Goal: Check status: Check status

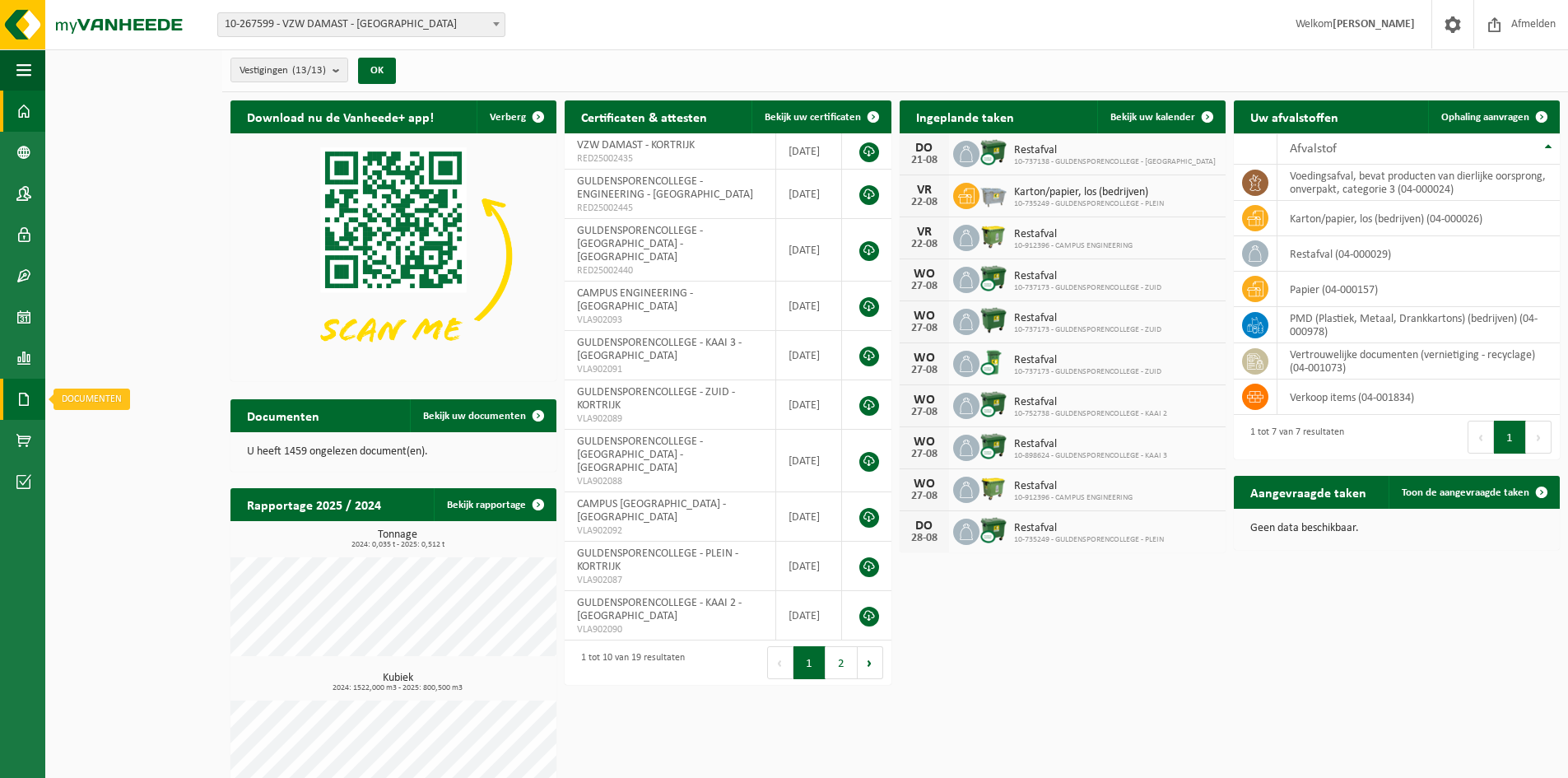
click at [15, 398] on link "Documenten" at bounding box center [22, 399] width 46 height 41
click at [114, 386] on span "Facturen" at bounding box center [116, 399] width 44 height 31
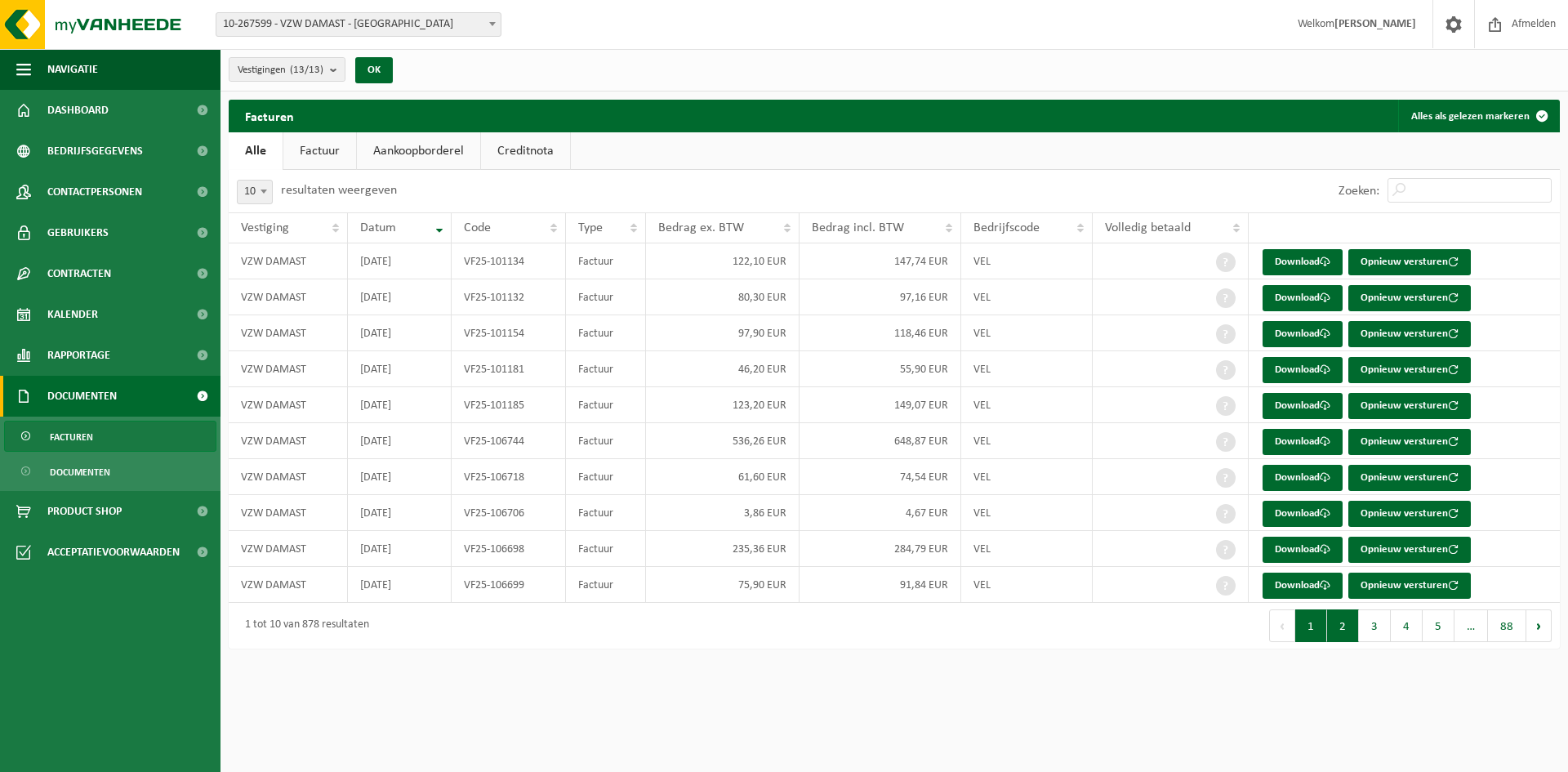
click at [1345, 628] on button "2" at bounding box center [1343, 626] width 32 height 33
click at [1318, 614] on button "1" at bounding box center [1311, 626] width 32 height 33
click at [1337, 619] on button "2" at bounding box center [1343, 626] width 32 height 33
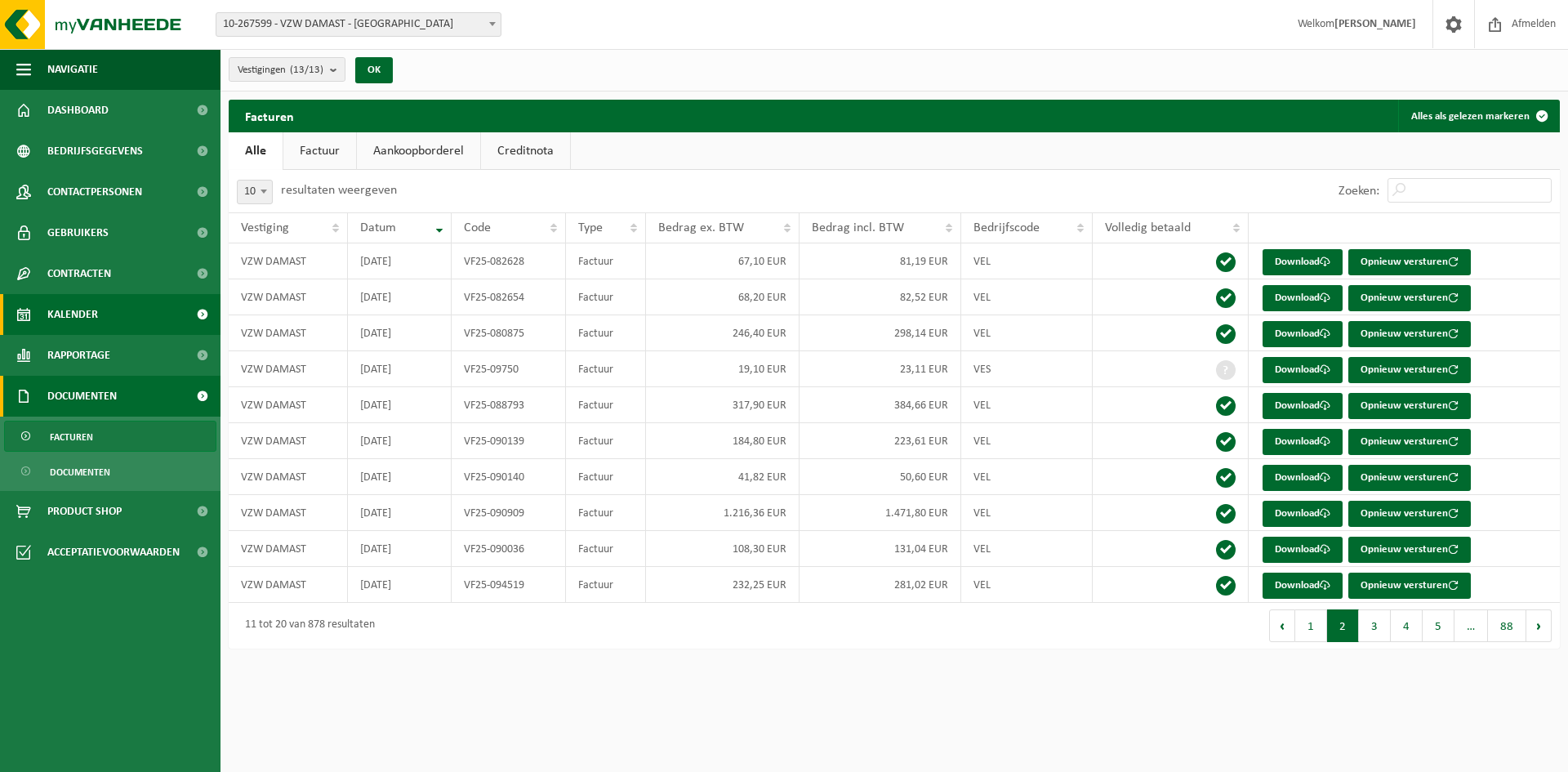
click at [91, 307] on span "Kalender" at bounding box center [72, 314] width 51 height 40
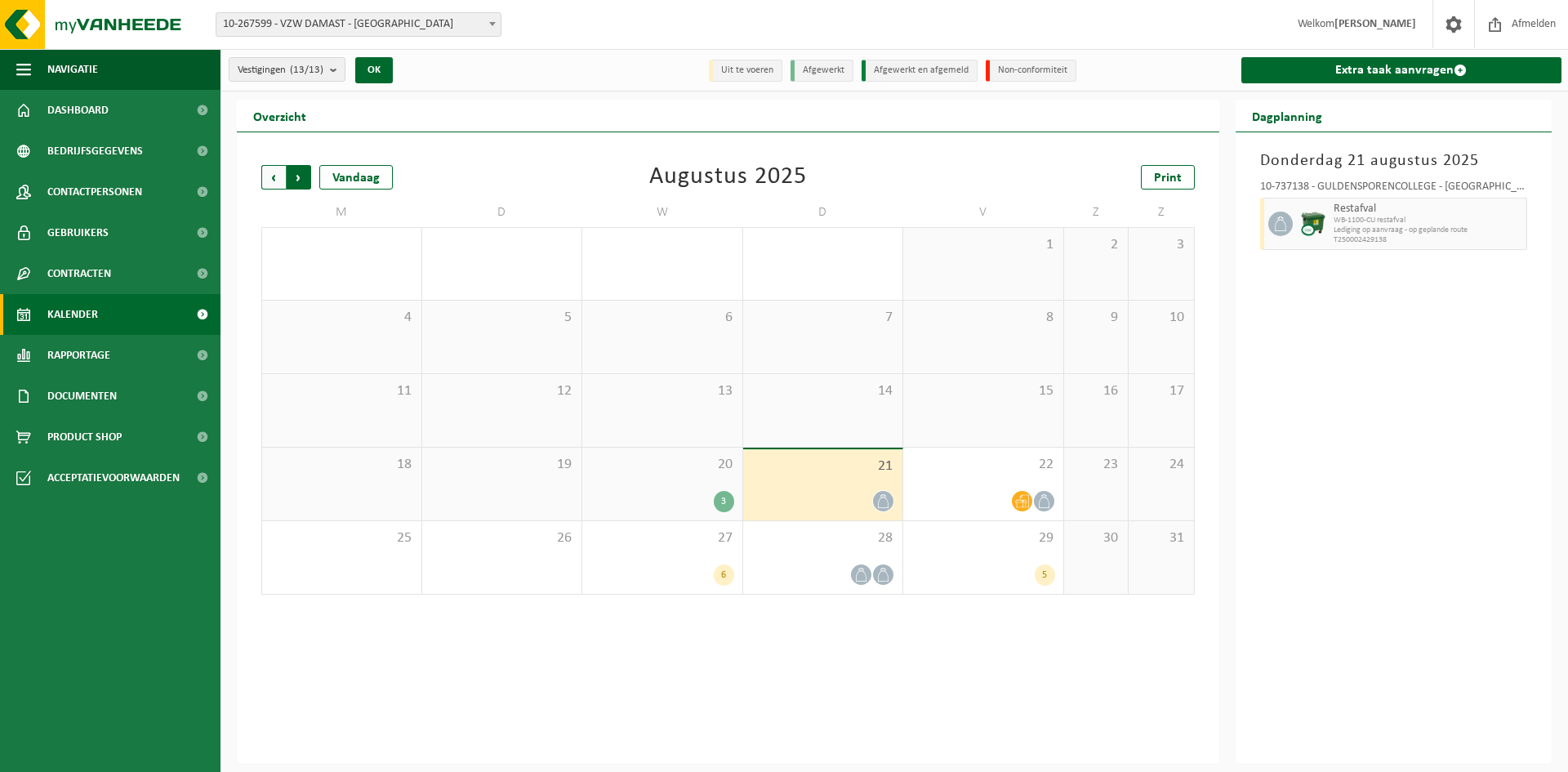
click at [268, 175] on span "Vorige" at bounding box center [273, 176] width 24 height 24
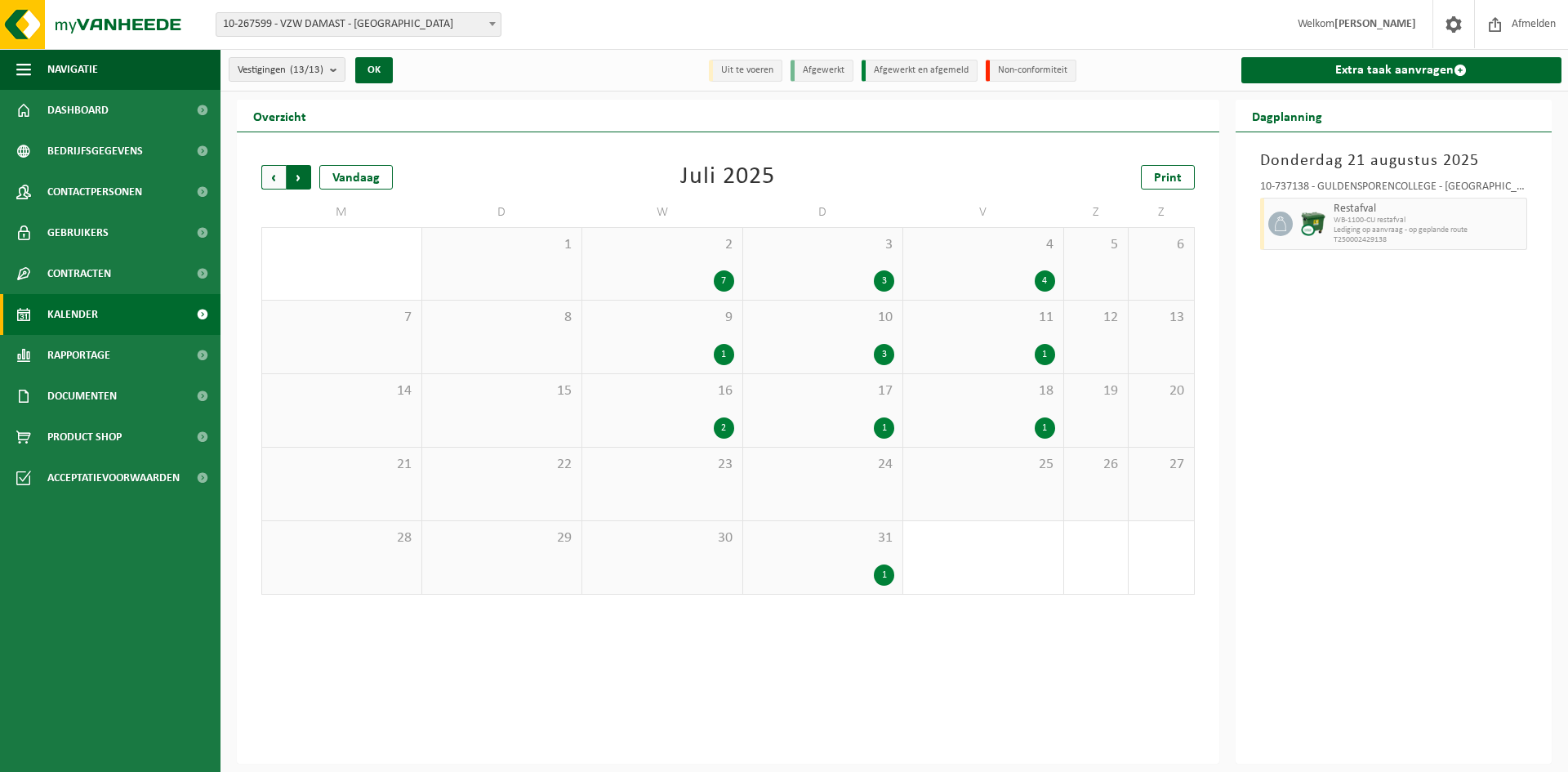
click at [267, 177] on span "Vorige" at bounding box center [273, 176] width 24 height 24
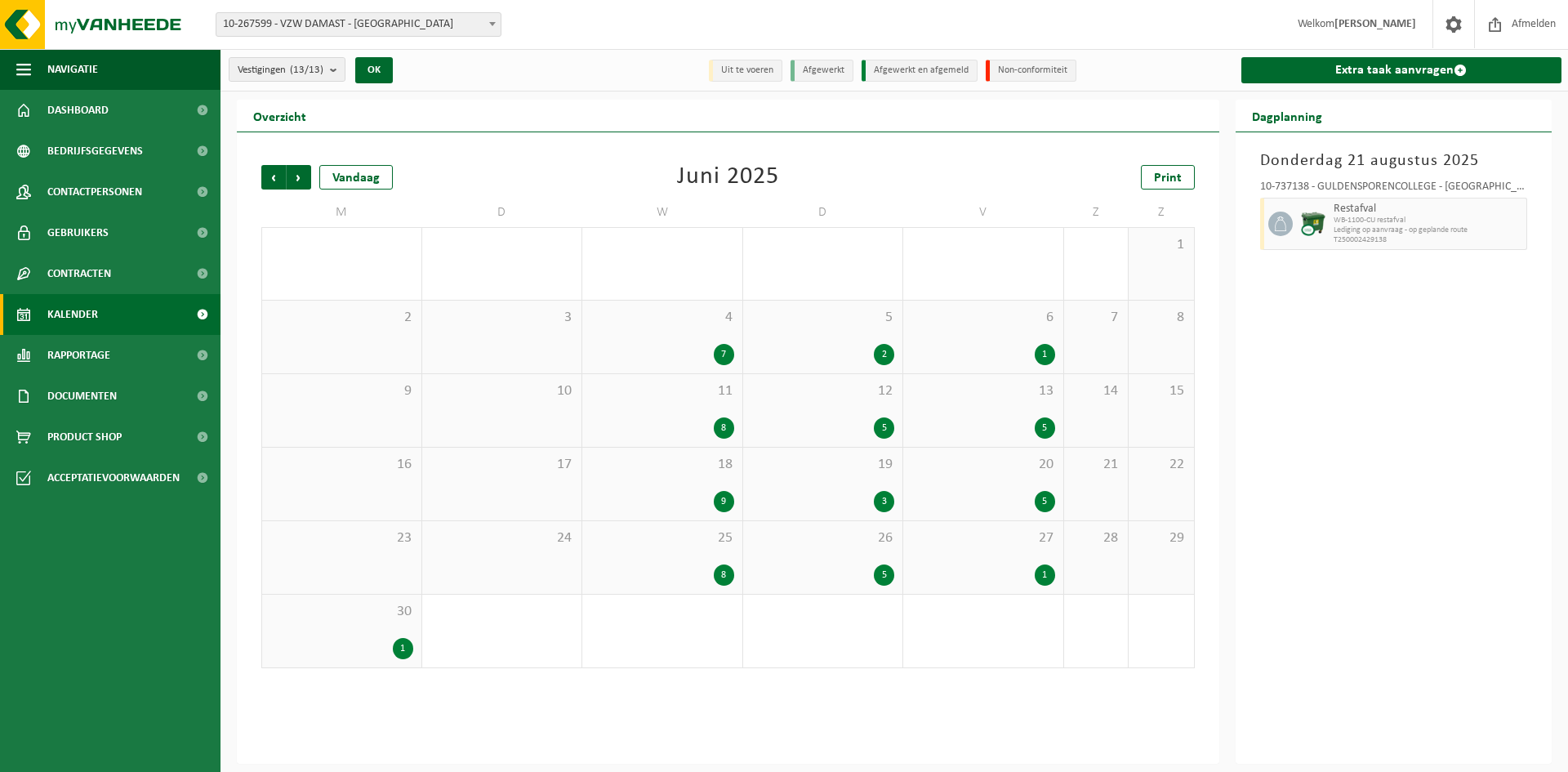
click at [803, 331] on div "5 2" at bounding box center [823, 337] width 160 height 73
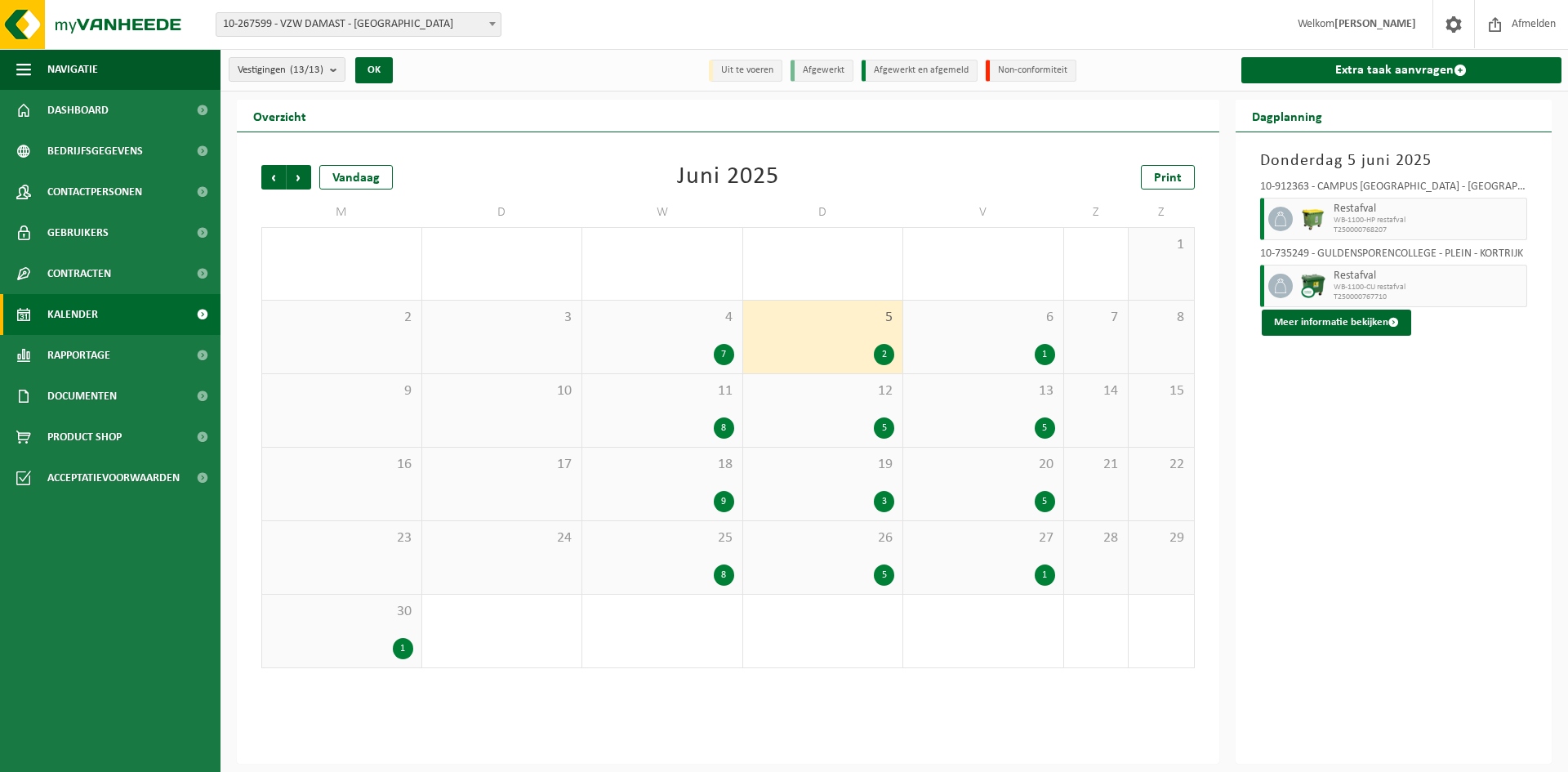
click at [782, 397] on span "12" at bounding box center [823, 391] width 143 height 18
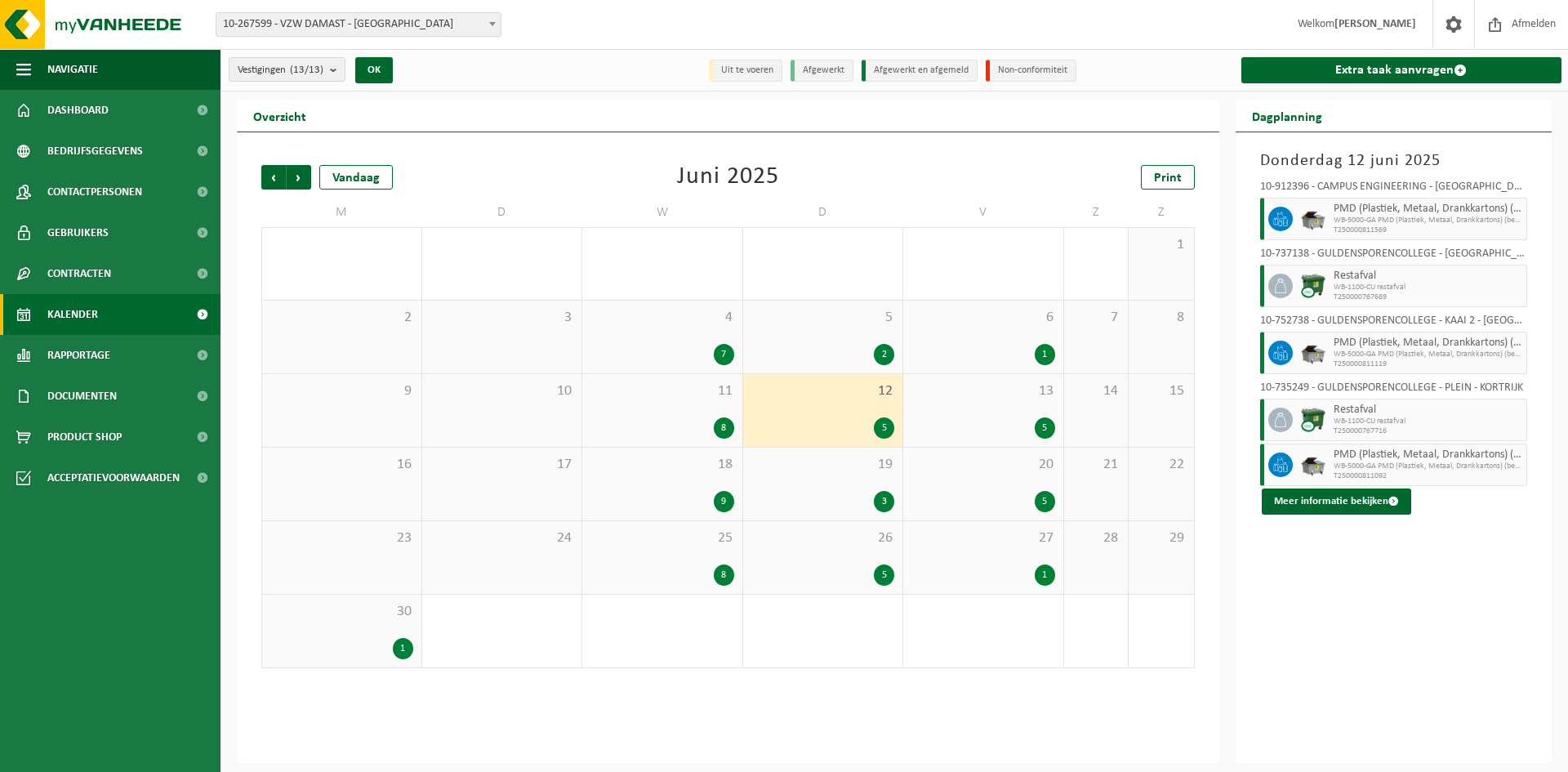
click at [833, 494] on div "3" at bounding box center [823, 502] width 143 height 21
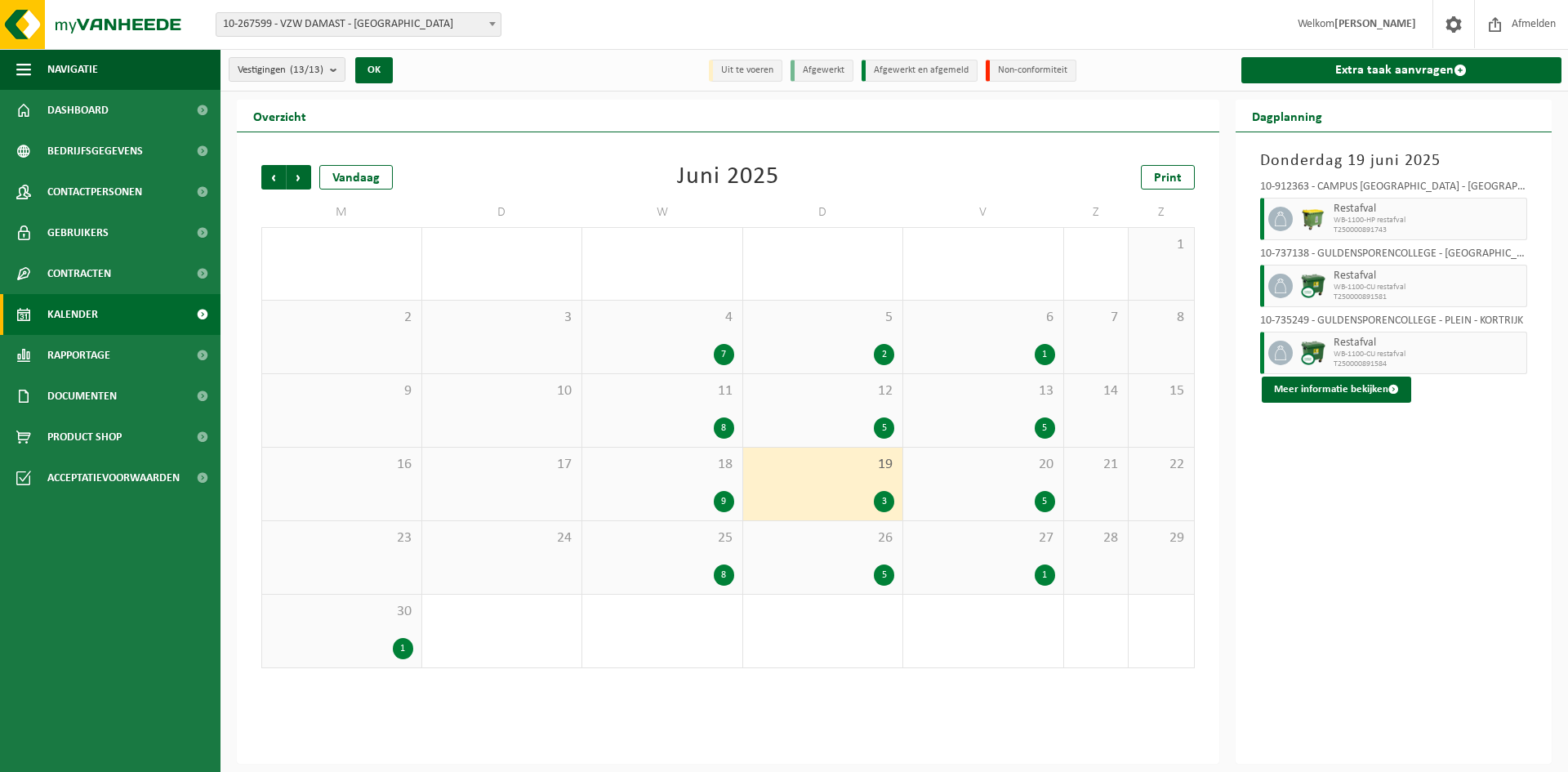
click at [828, 564] on div "5" at bounding box center [823, 575] width 143 height 21
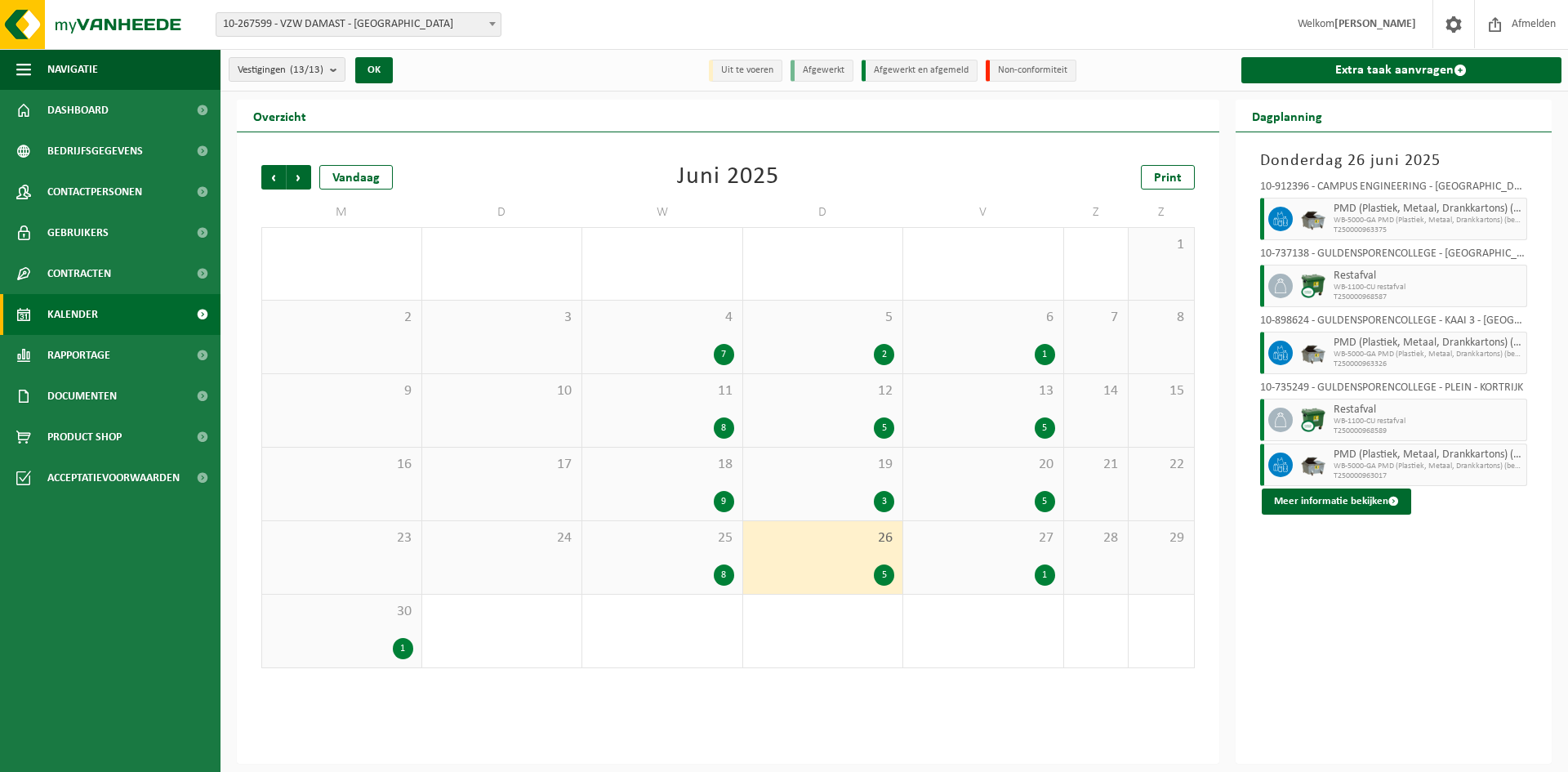
click at [814, 407] on div "12 5" at bounding box center [823, 411] width 160 height 73
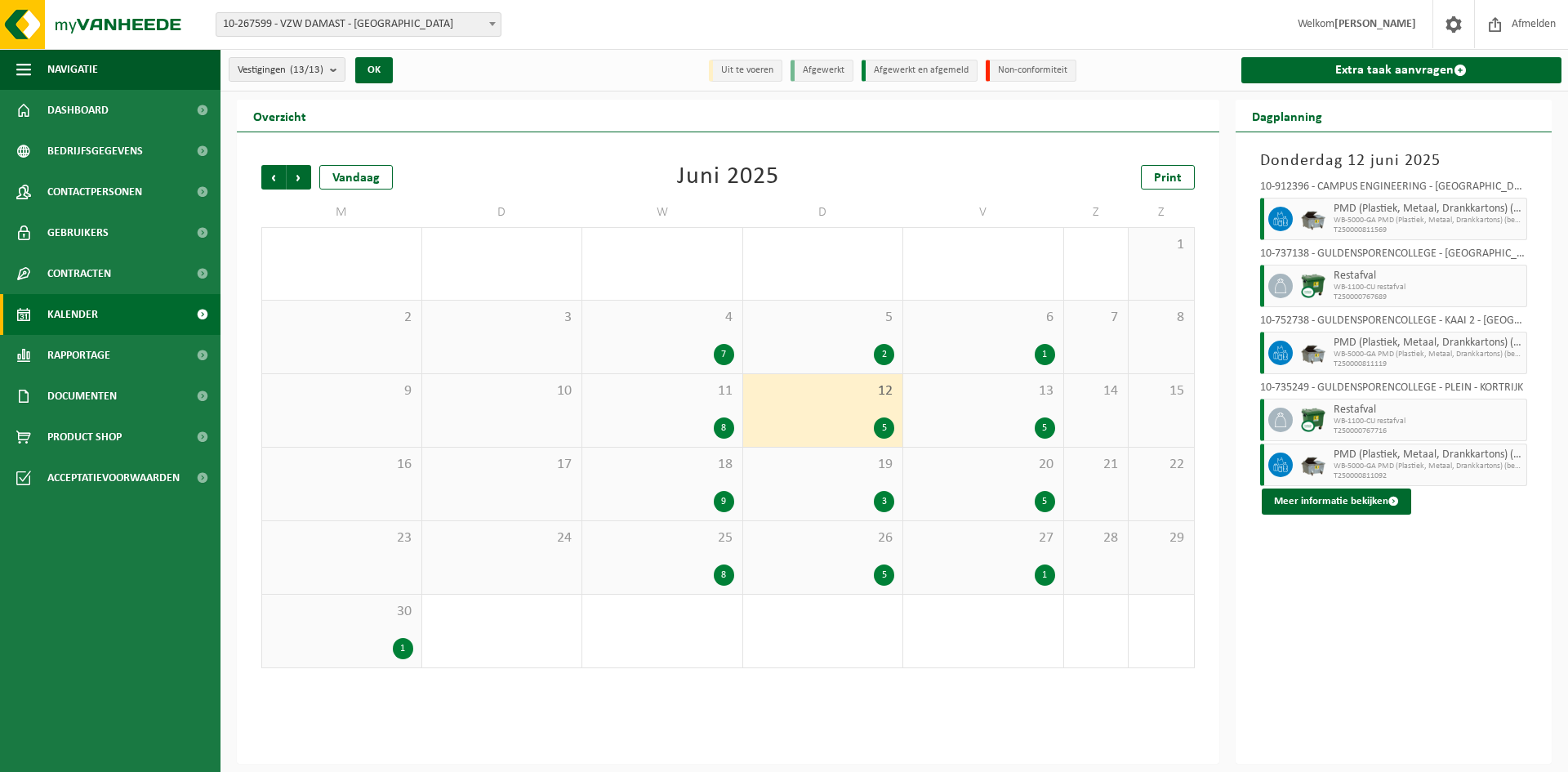
click at [820, 554] on div "26 5" at bounding box center [823, 557] width 160 height 73
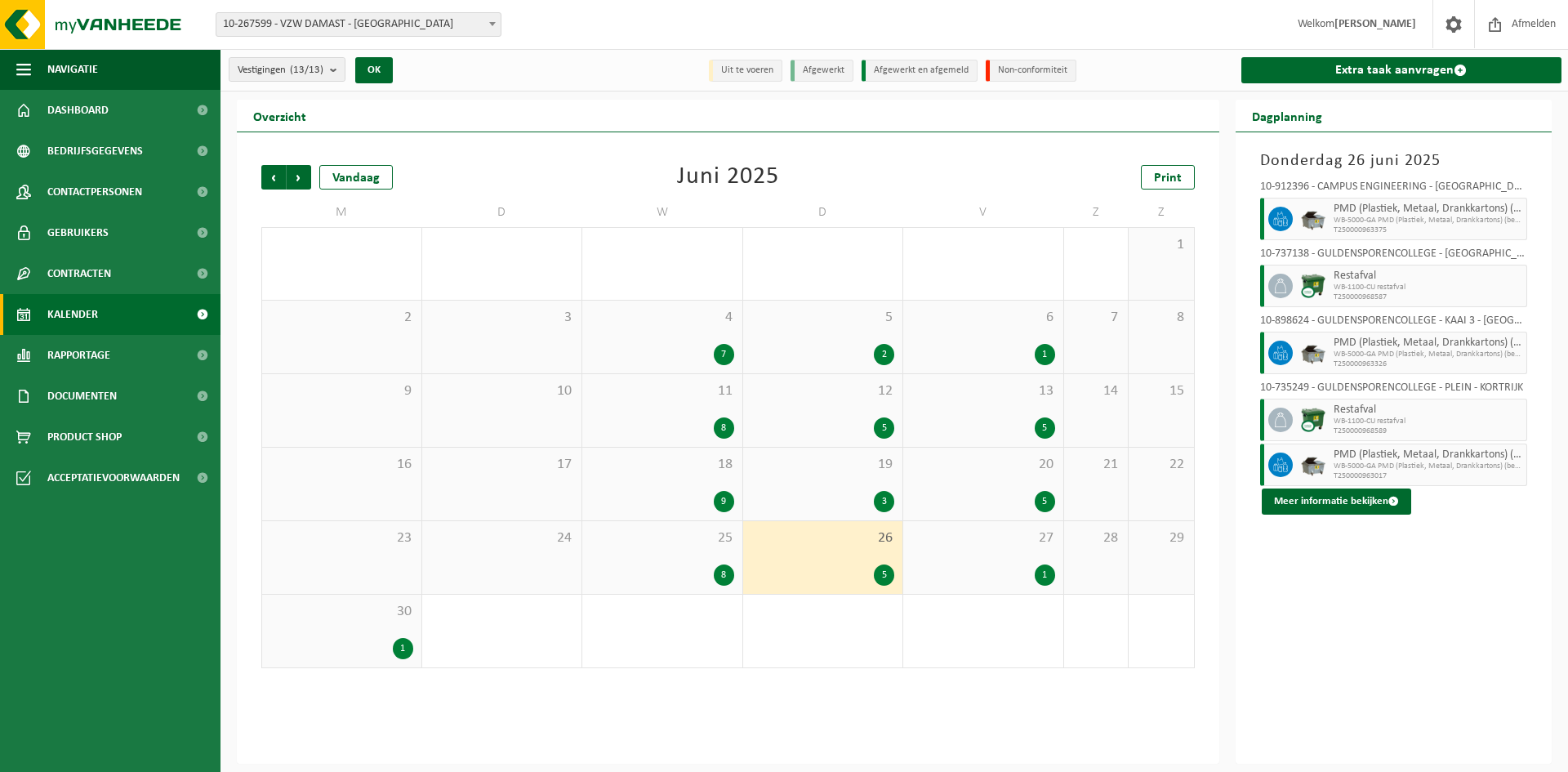
drag, startPoint x: 820, startPoint y: 554, endPoint x: 784, endPoint y: 575, distance: 41.7
click at [784, 575] on div "5" at bounding box center [823, 575] width 143 height 21
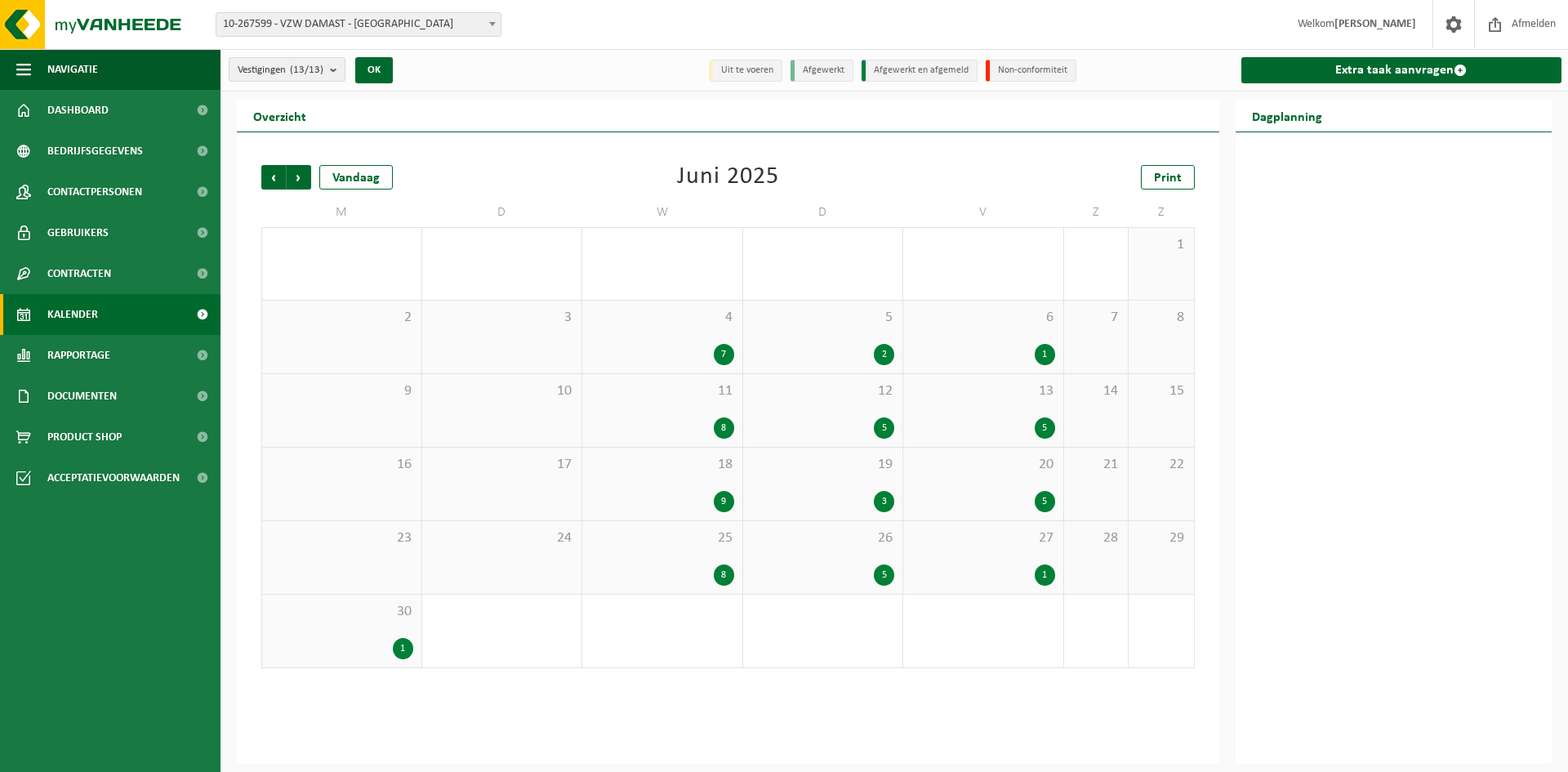
click at [810, 559] on div "26 5" at bounding box center [823, 557] width 160 height 73
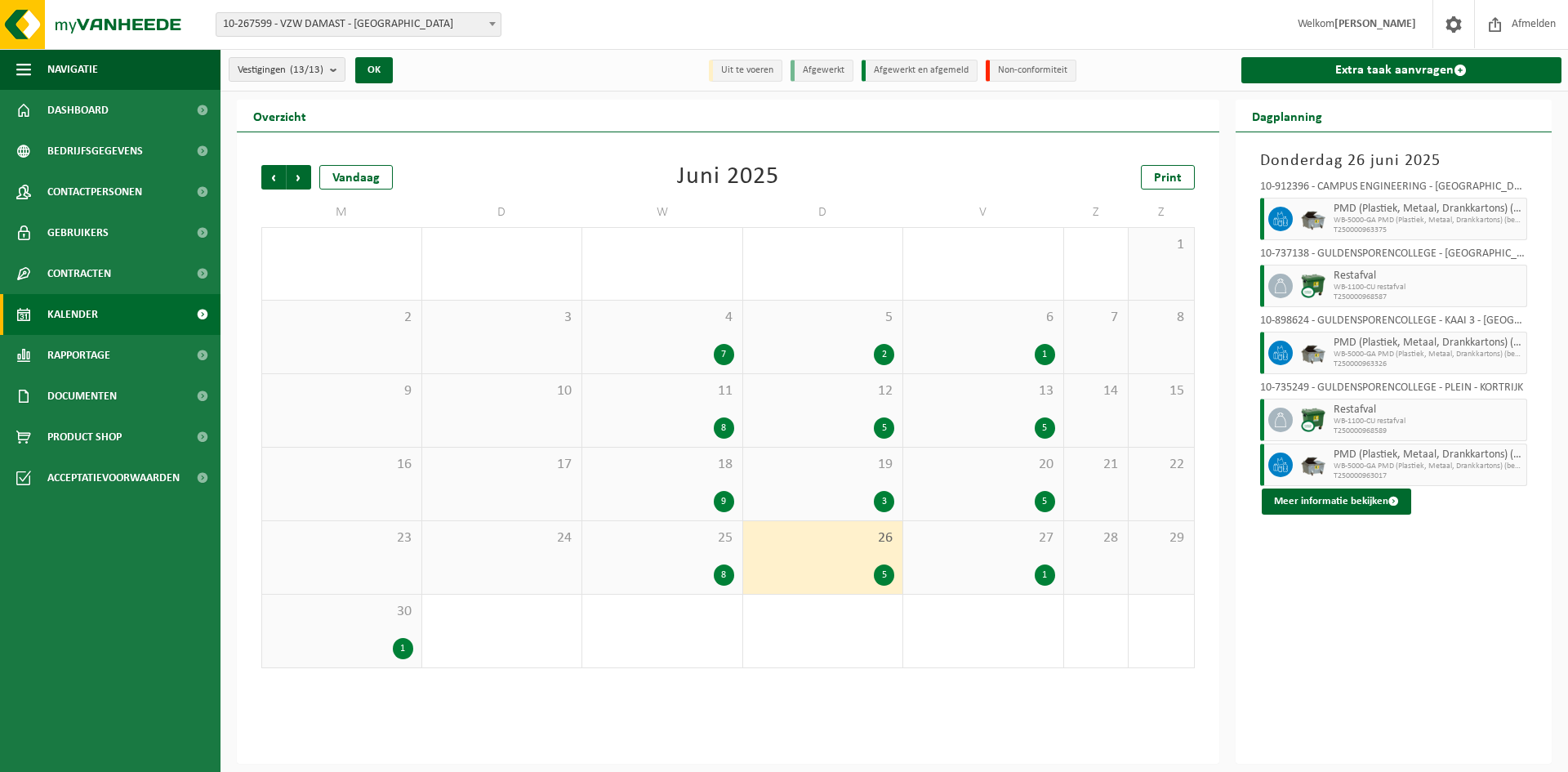
click at [967, 396] on span "13" at bounding box center [983, 391] width 143 height 18
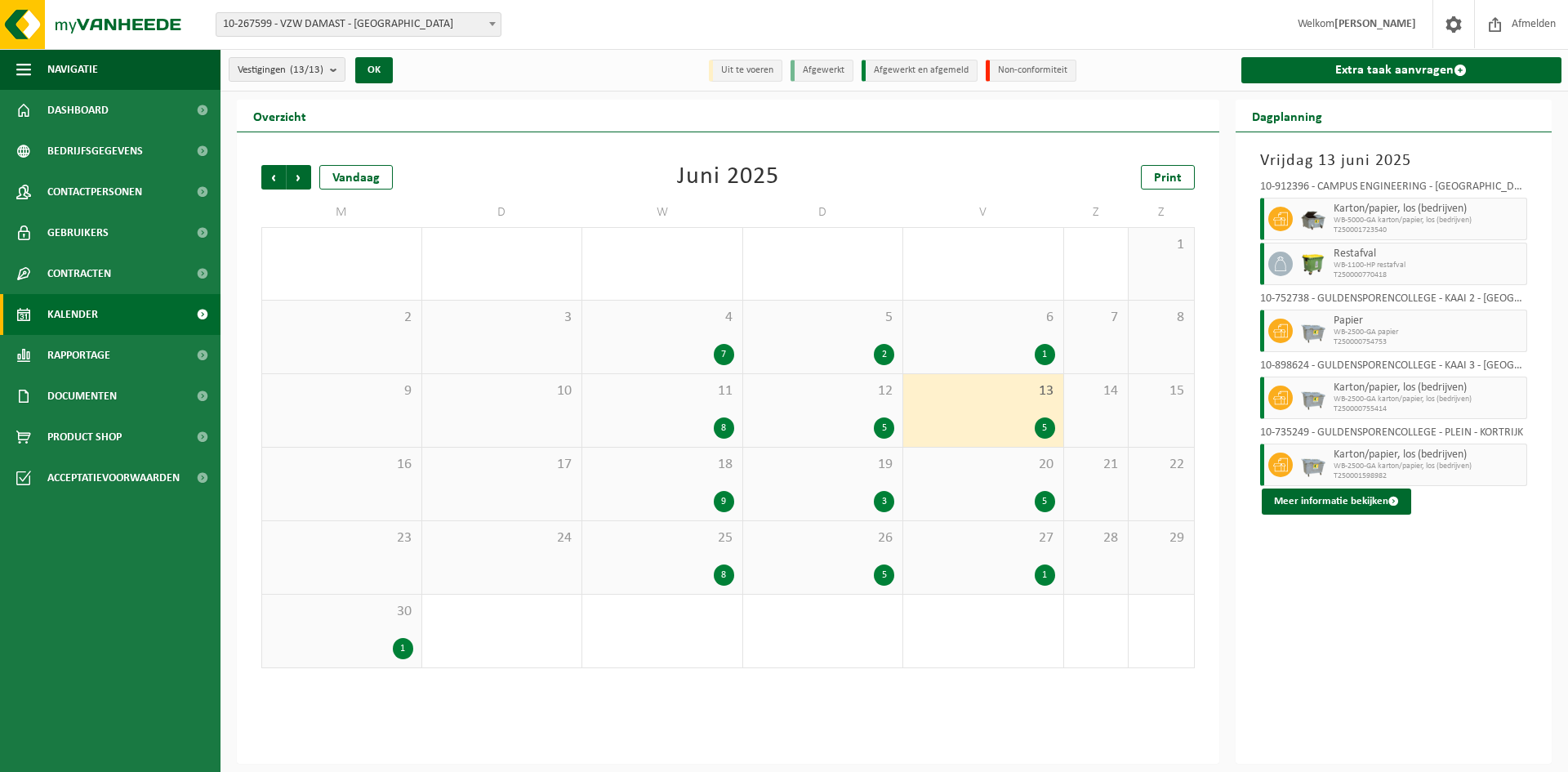
click at [690, 331] on div "4 7" at bounding box center [662, 337] width 160 height 73
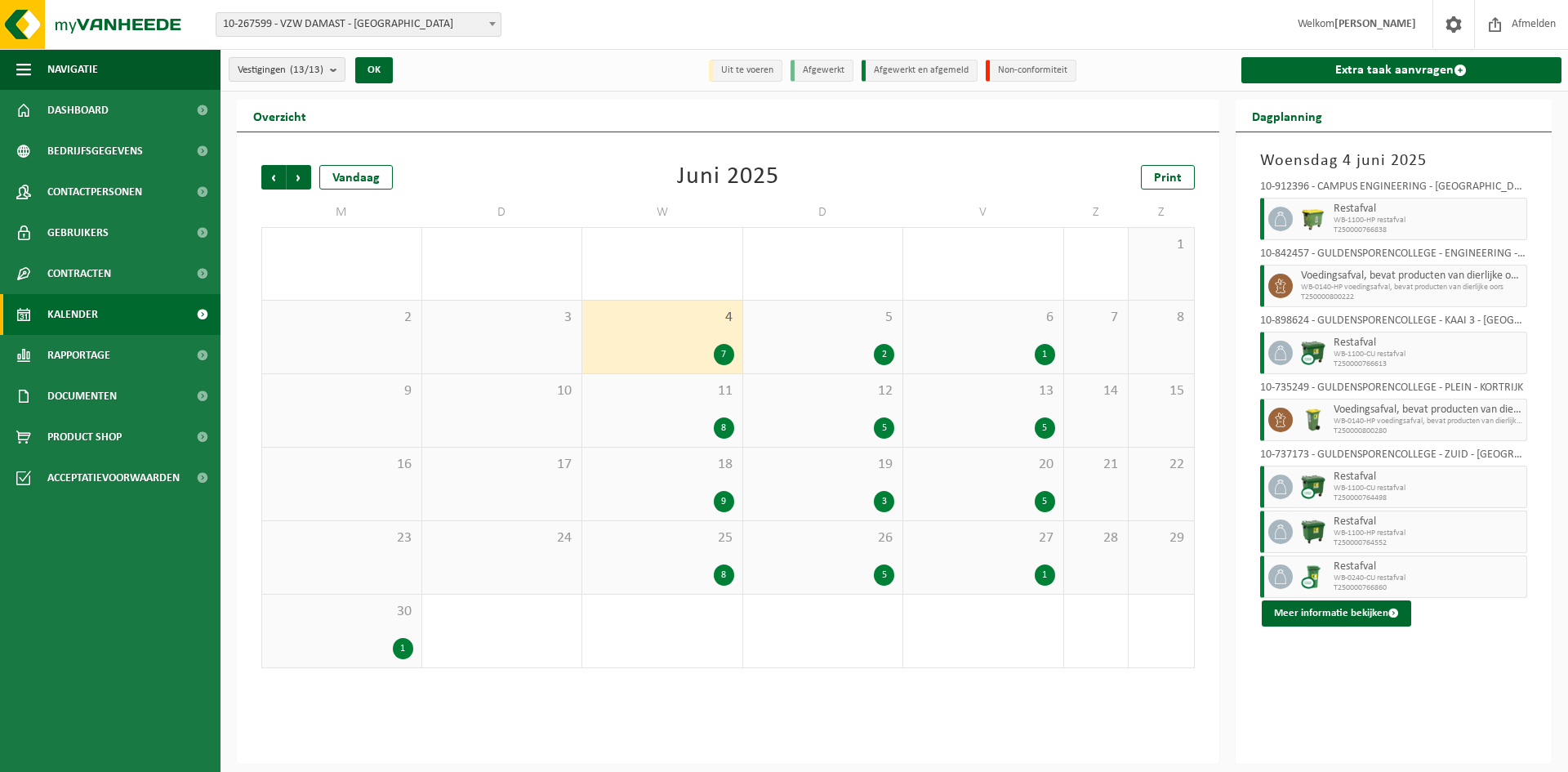
click at [1015, 397] on span "13" at bounding box center [983, 391] width 143 height 18
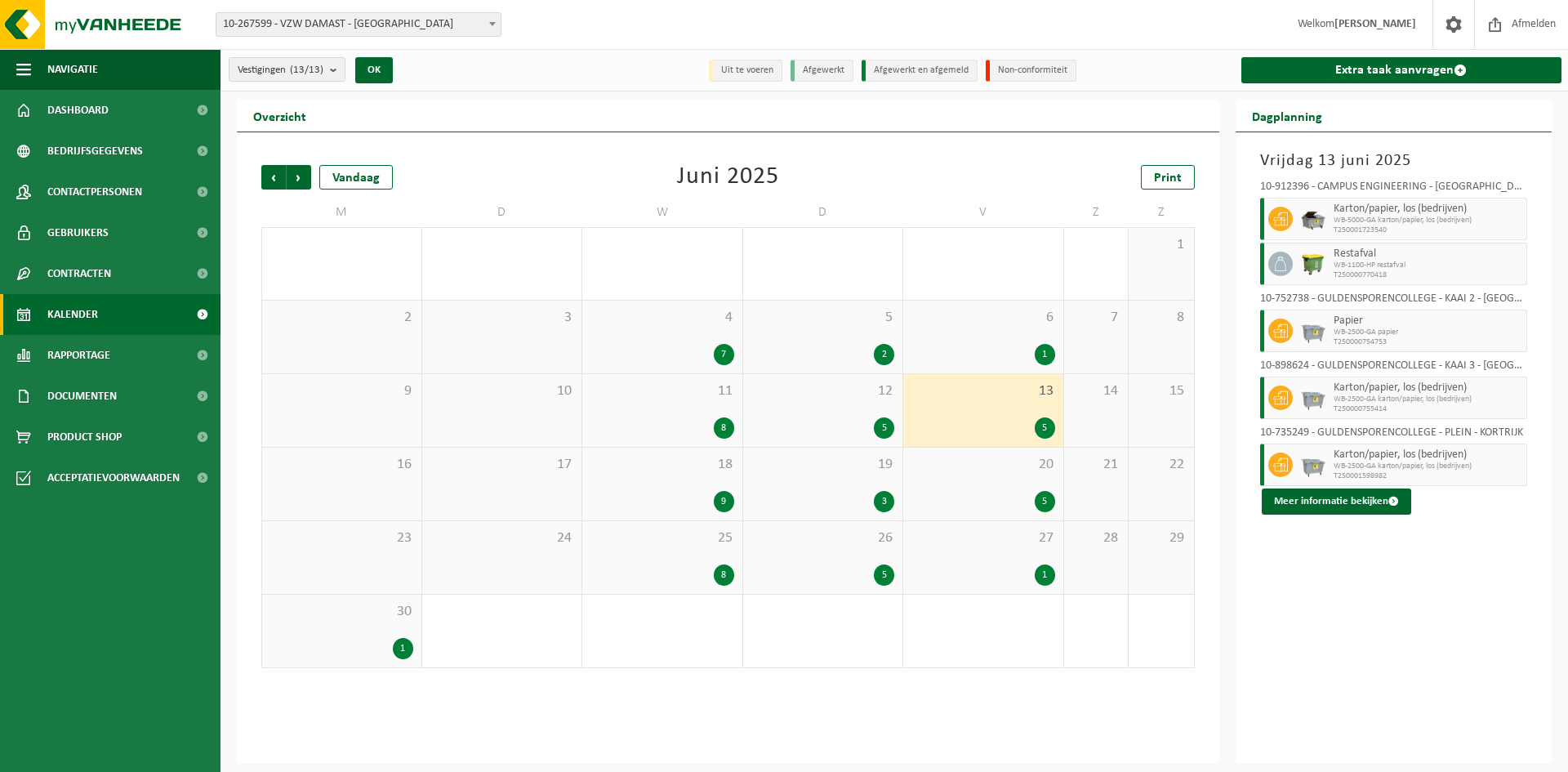
click at [1000, 492] on div "5" at bounding box center [983, 502] width 143 height 21
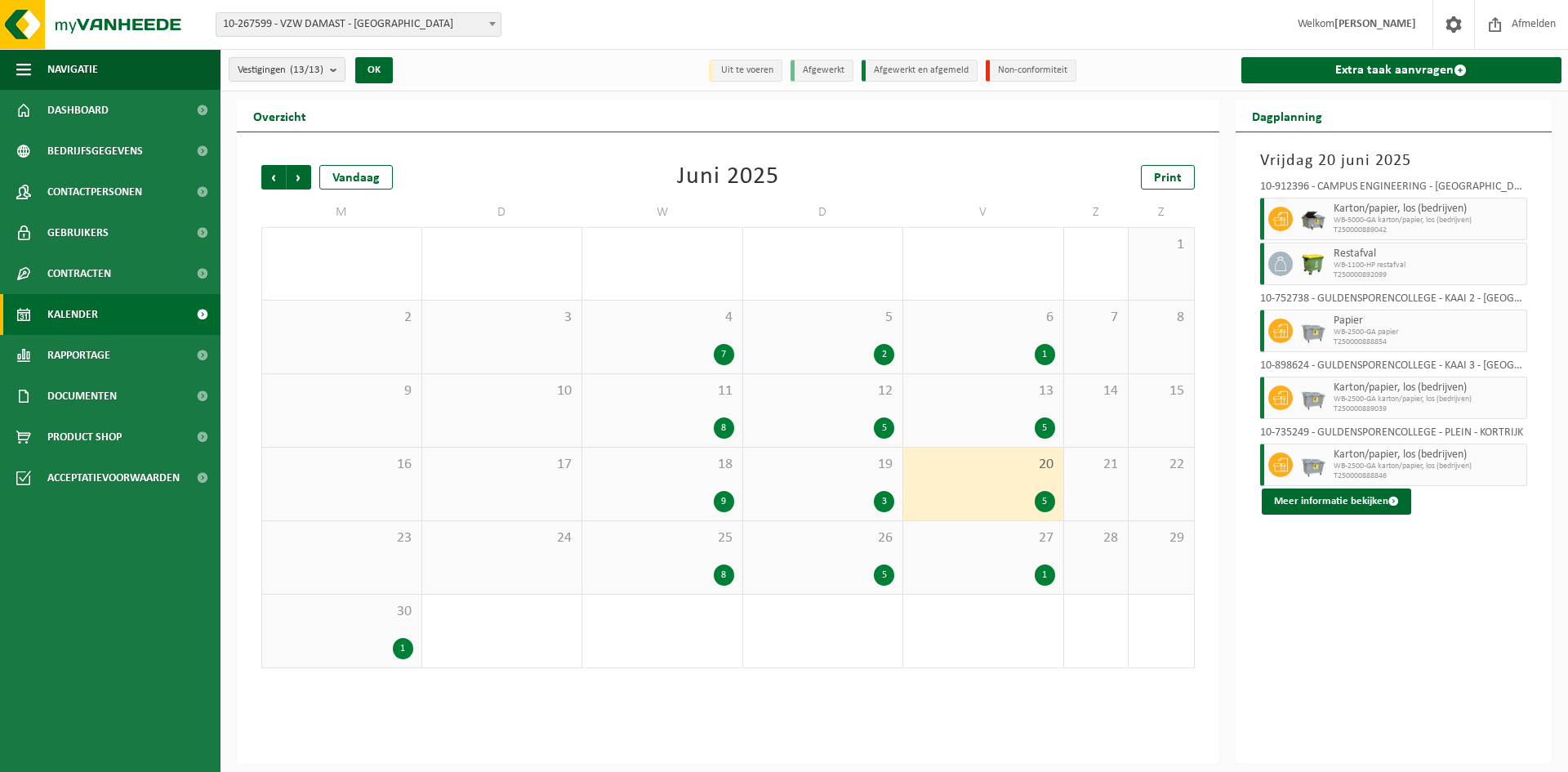
click at [691, 314] on span "4" at bounding box center [661, 318] width 143 height 18
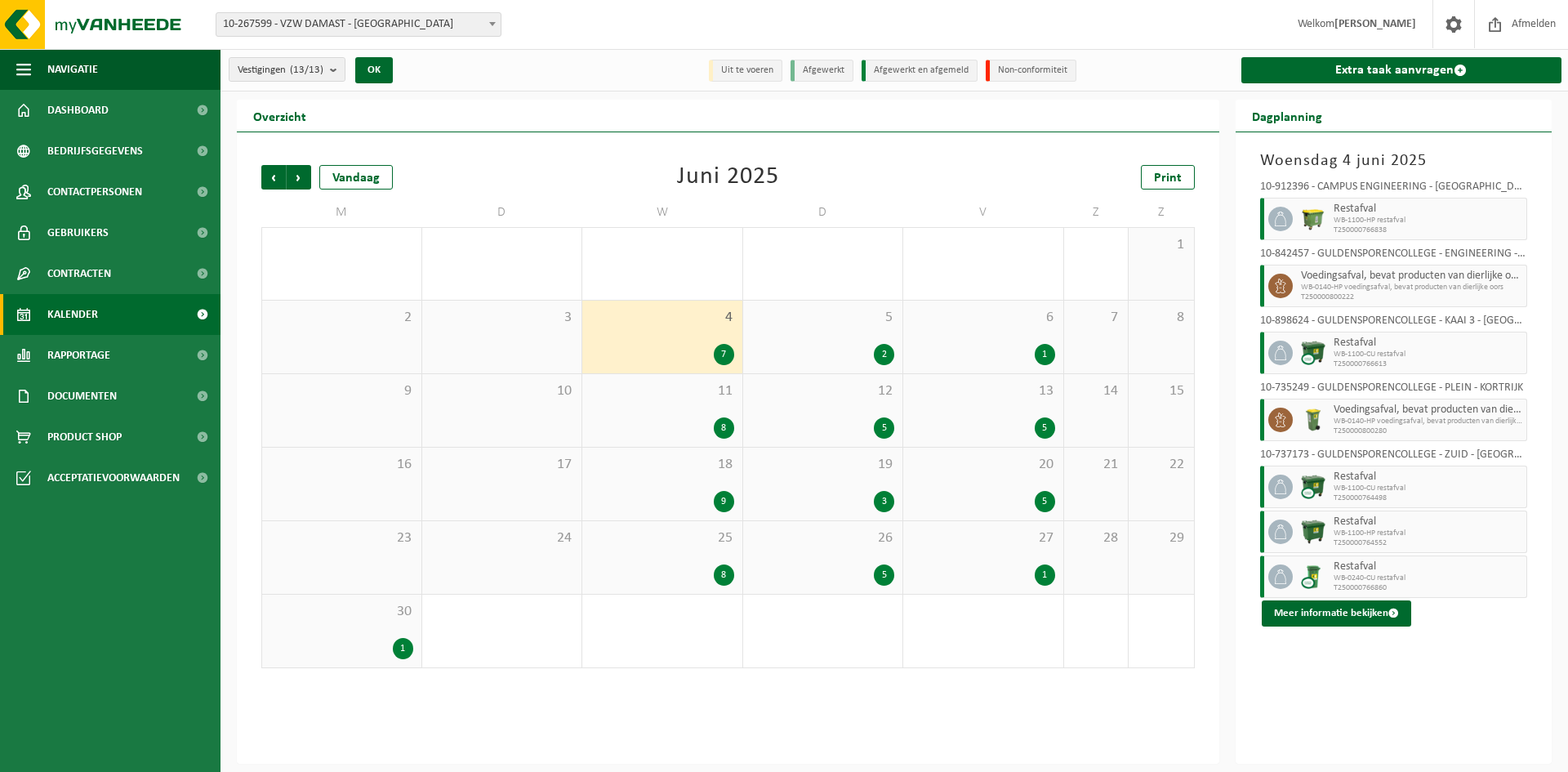
click at [694, 425] on div "8" at bounding box center [661, 428] width 143 height 21
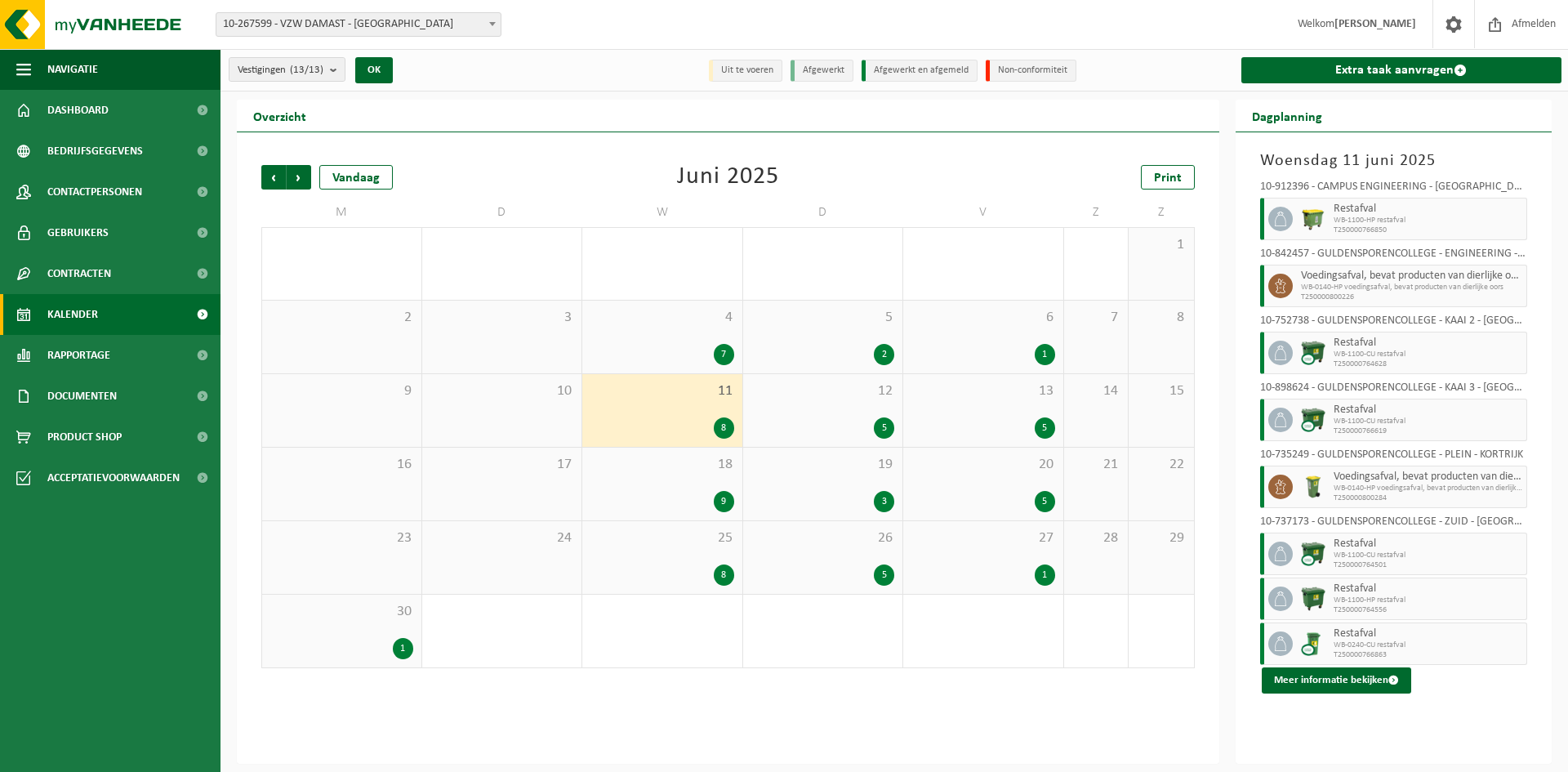
click at [692, 470] on span "18" at bounding box center [661, 464] width 143 height 18
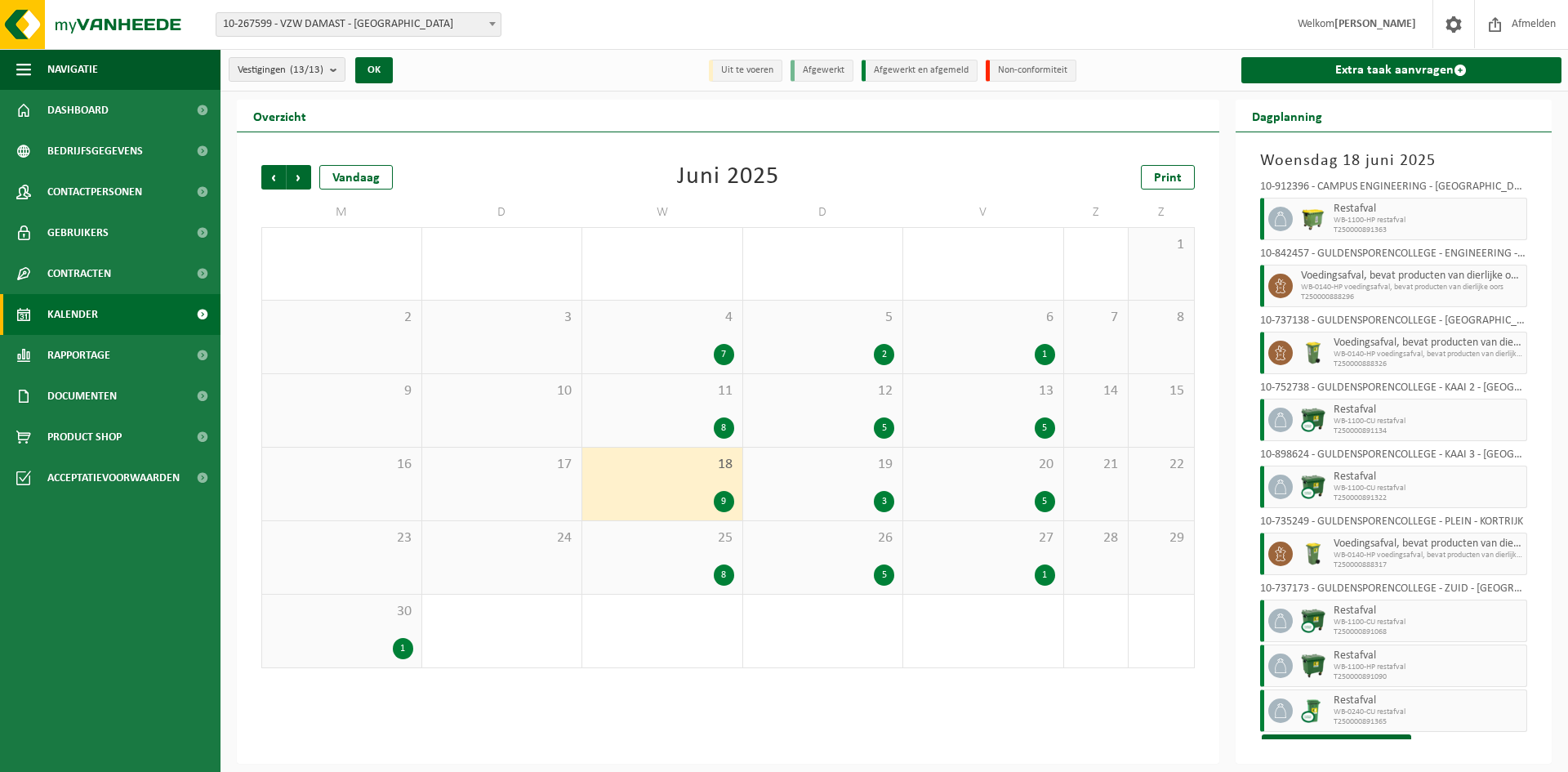
click at [664, 572] on div "8" at bounding box center [661, 575] width 143 height 21
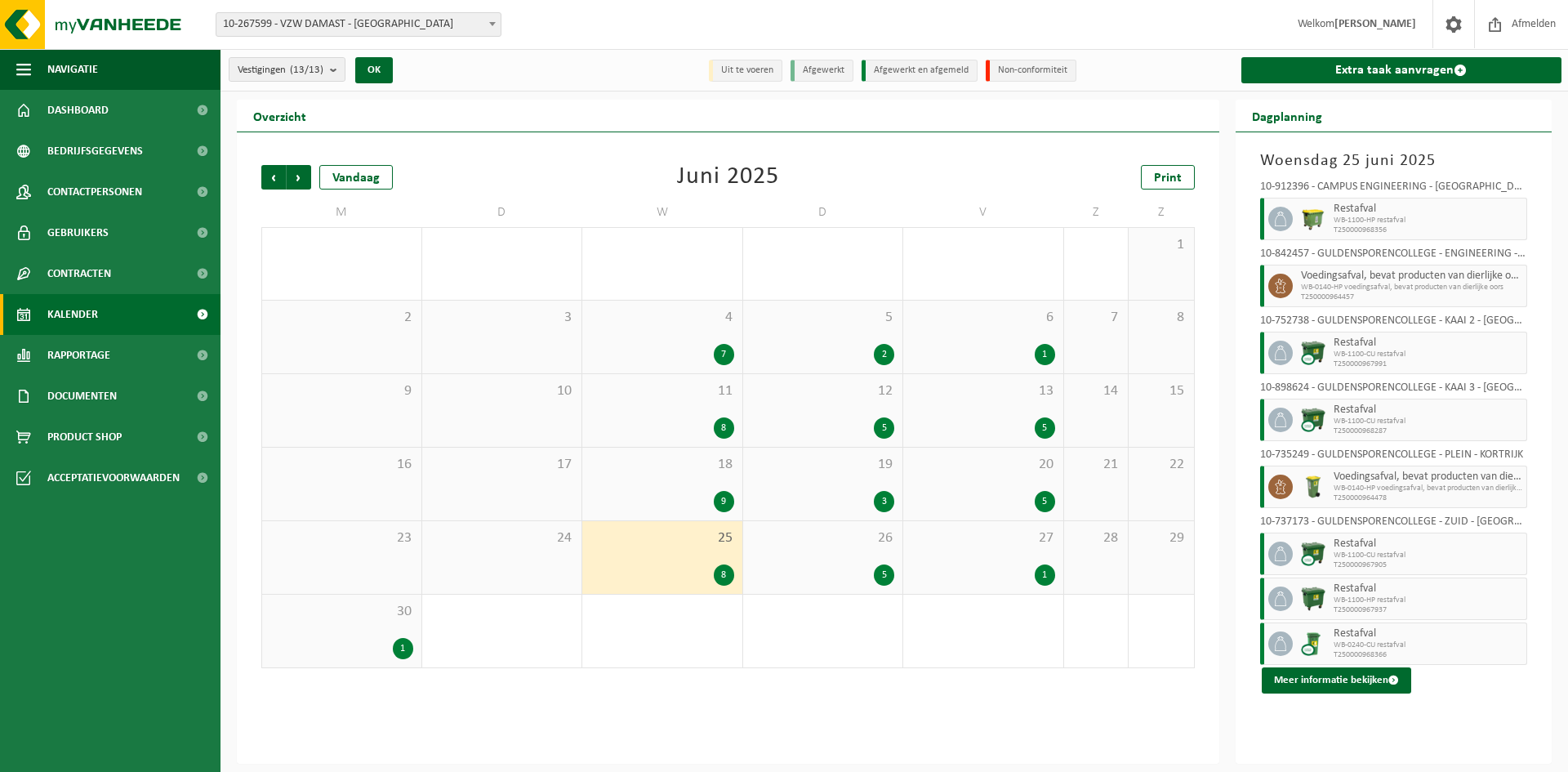
click at [856, 542] on span "26" at bounding box center [823, 538] width 143 height 18
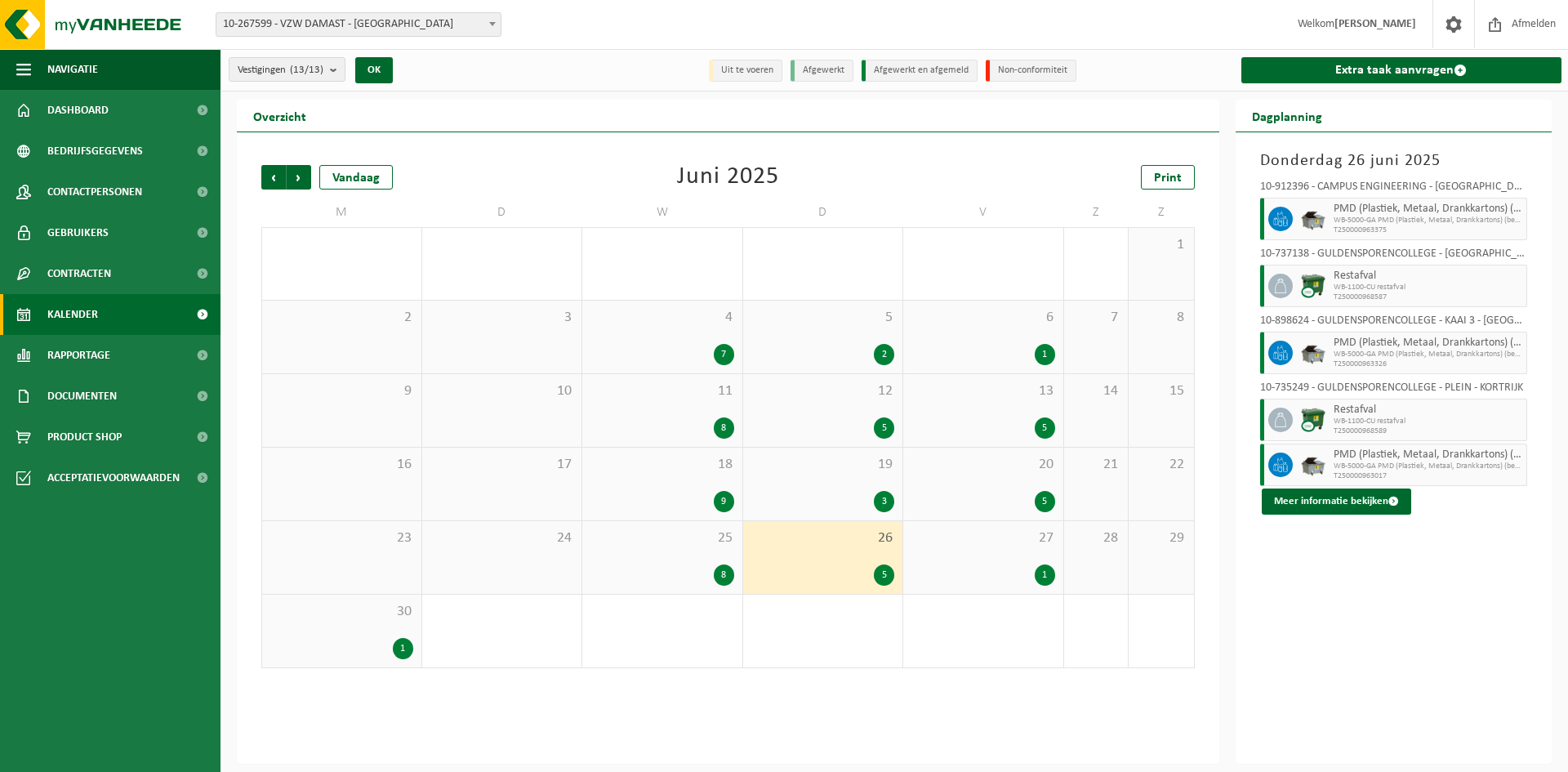
click at [671, 332] on div "4 7" at bounding box center [662, 337] width 160 height 73
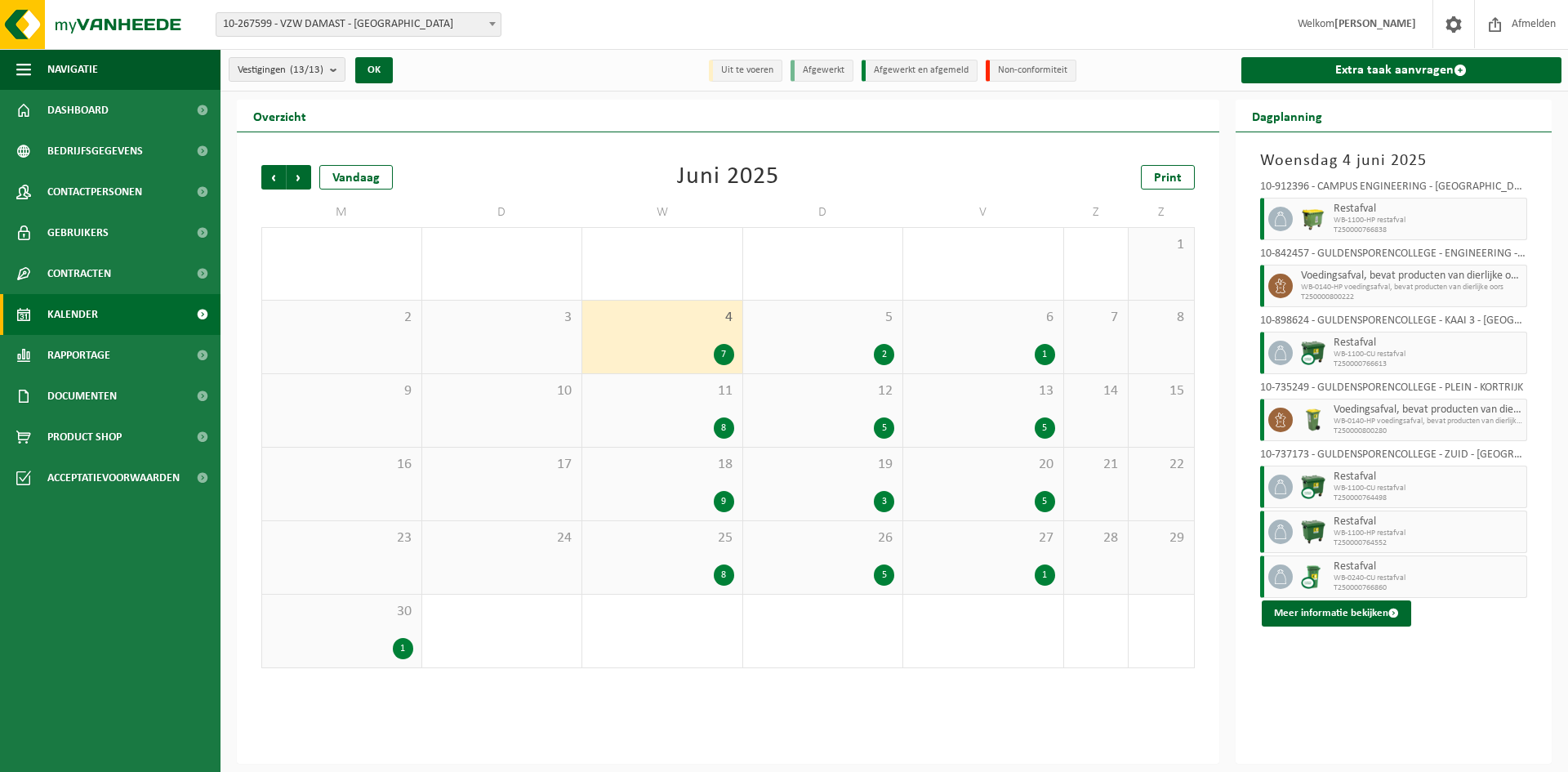
click at [660, 434] on div "8" at bounding box center [661, 428] width 143 height 21
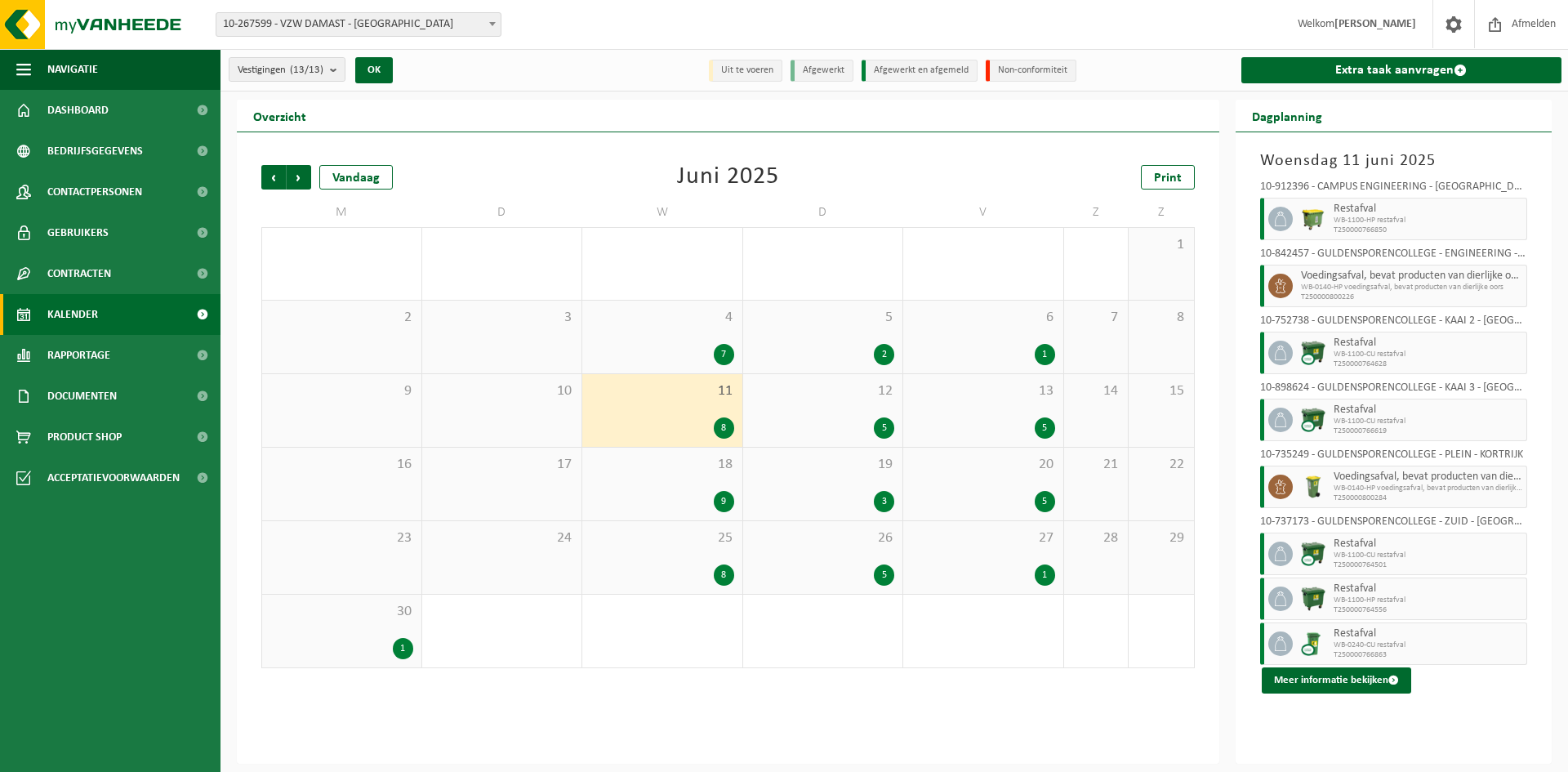
click at [644, 485] on div "18 9" at bounding box center [662, 484] width 160 height 73
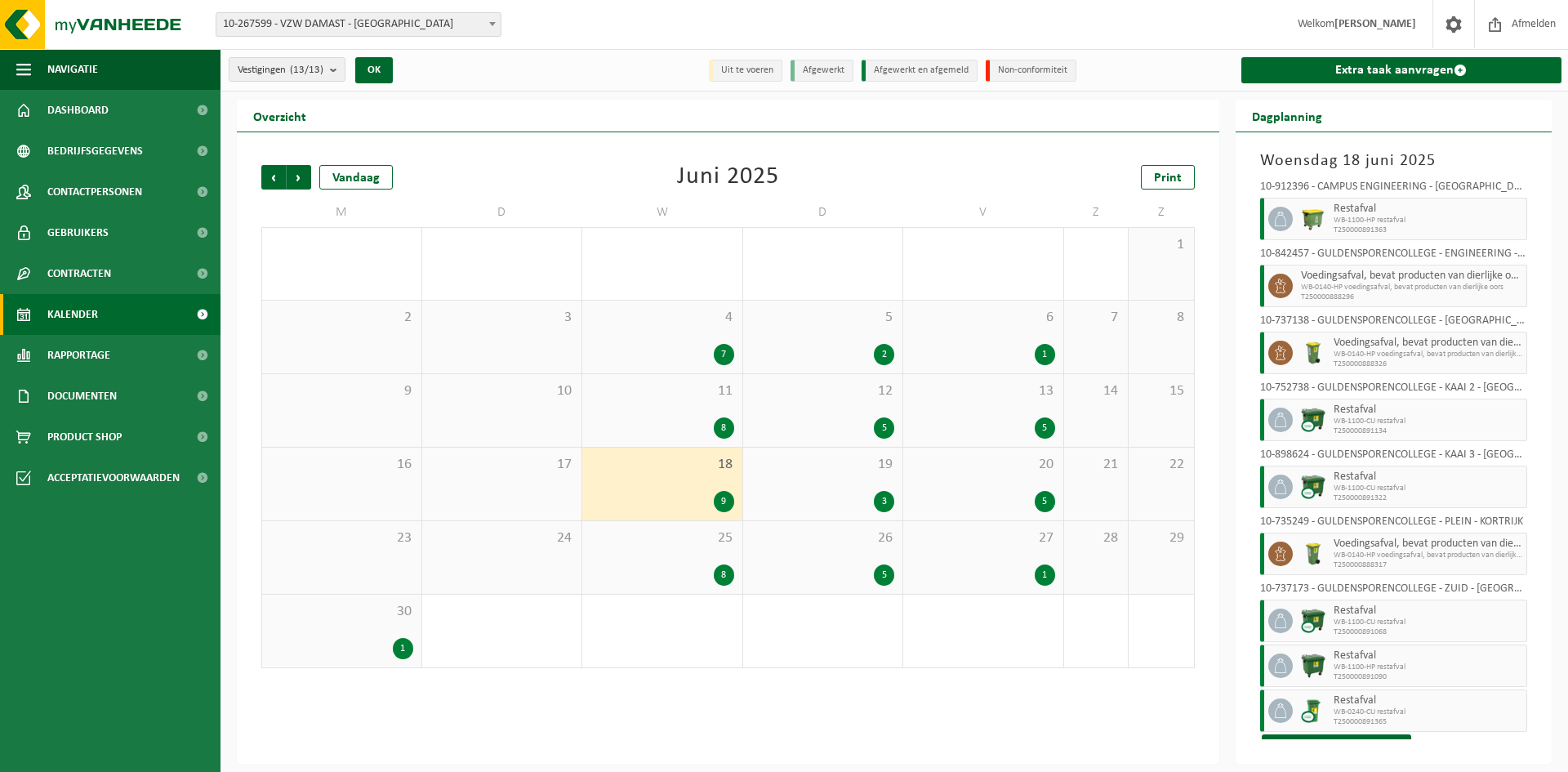
click at [630, 555] on div "25 8" at bounding box center [662, 557] width 160 height 73
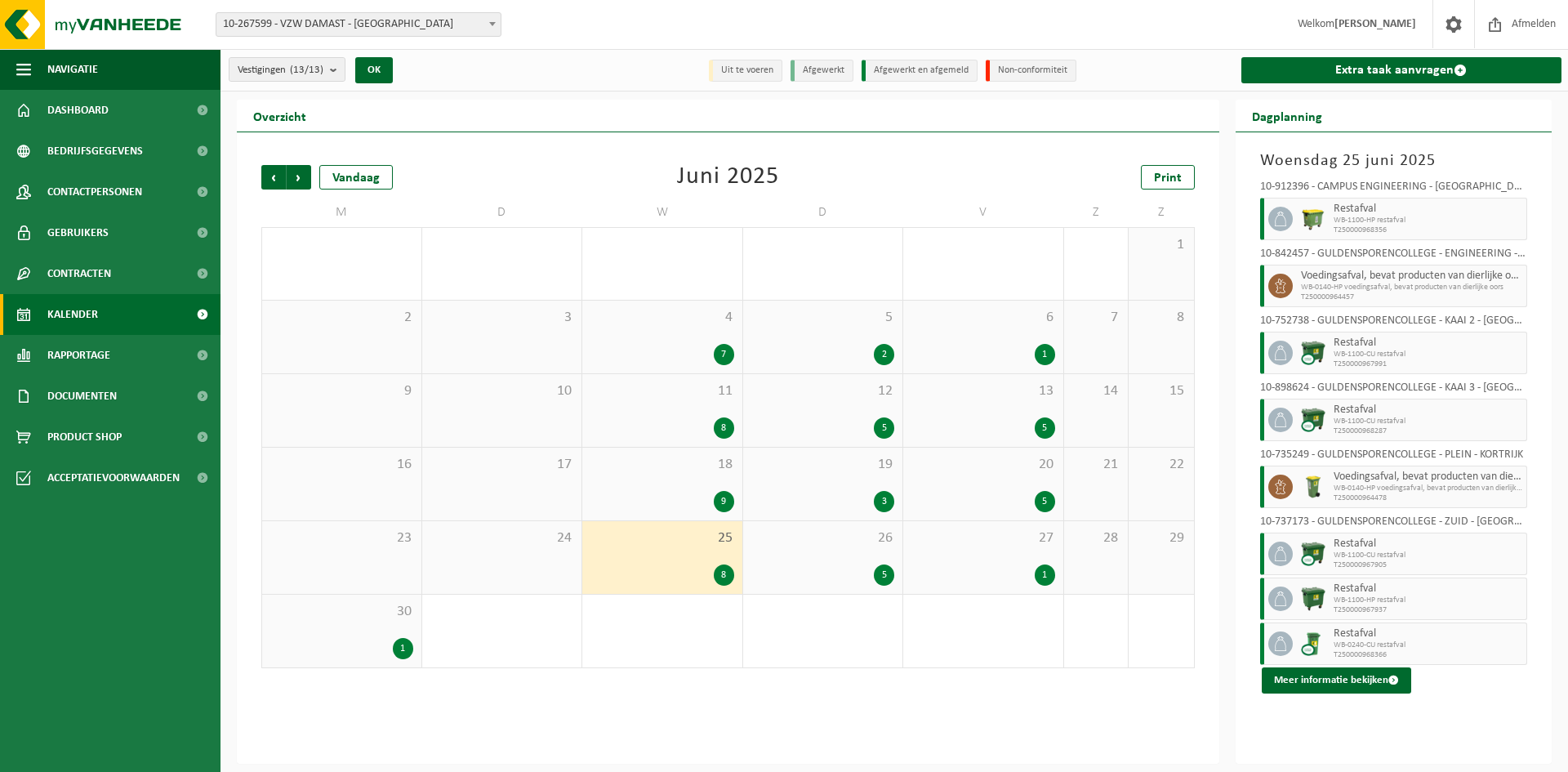
click at [768, 399] on div "12 5" at bounding box center [823, 411] width 160 height 73
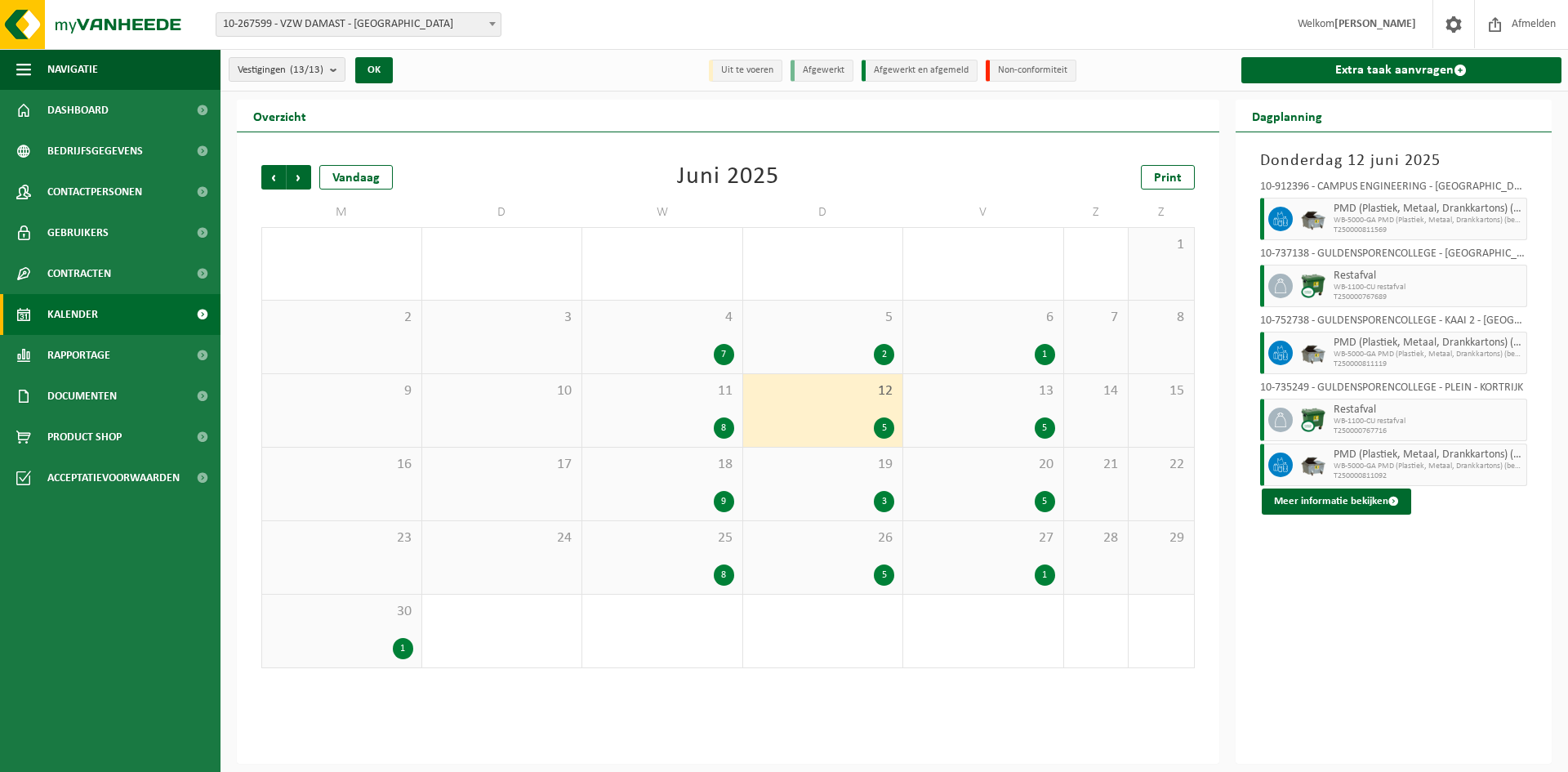
click at [799, 558] on div "26 5" at bounding box center [823, 557] width 160 height 73
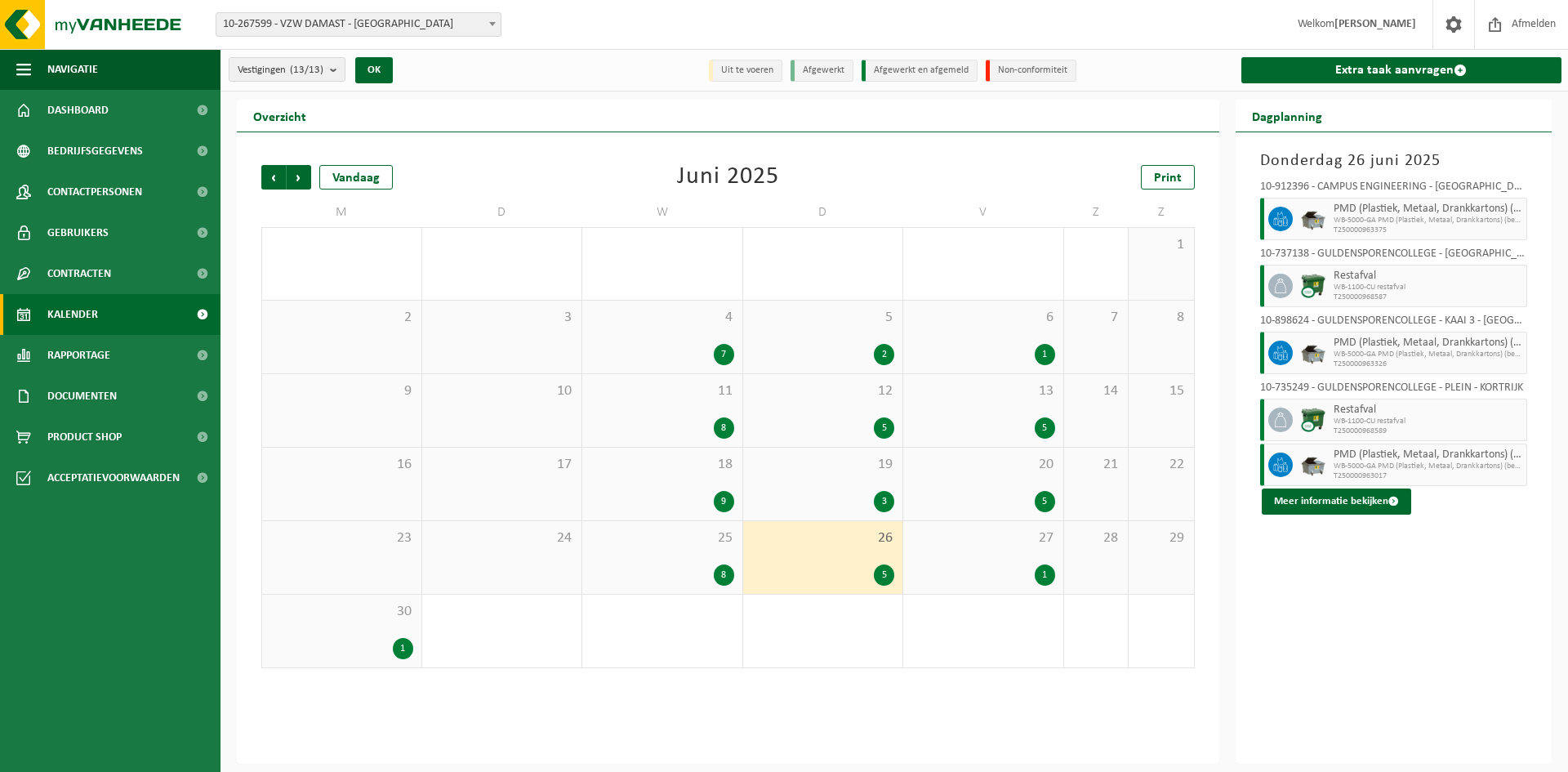
click at [690, 316] on span "4" at bounding box center [661, 318] width 143 height 18
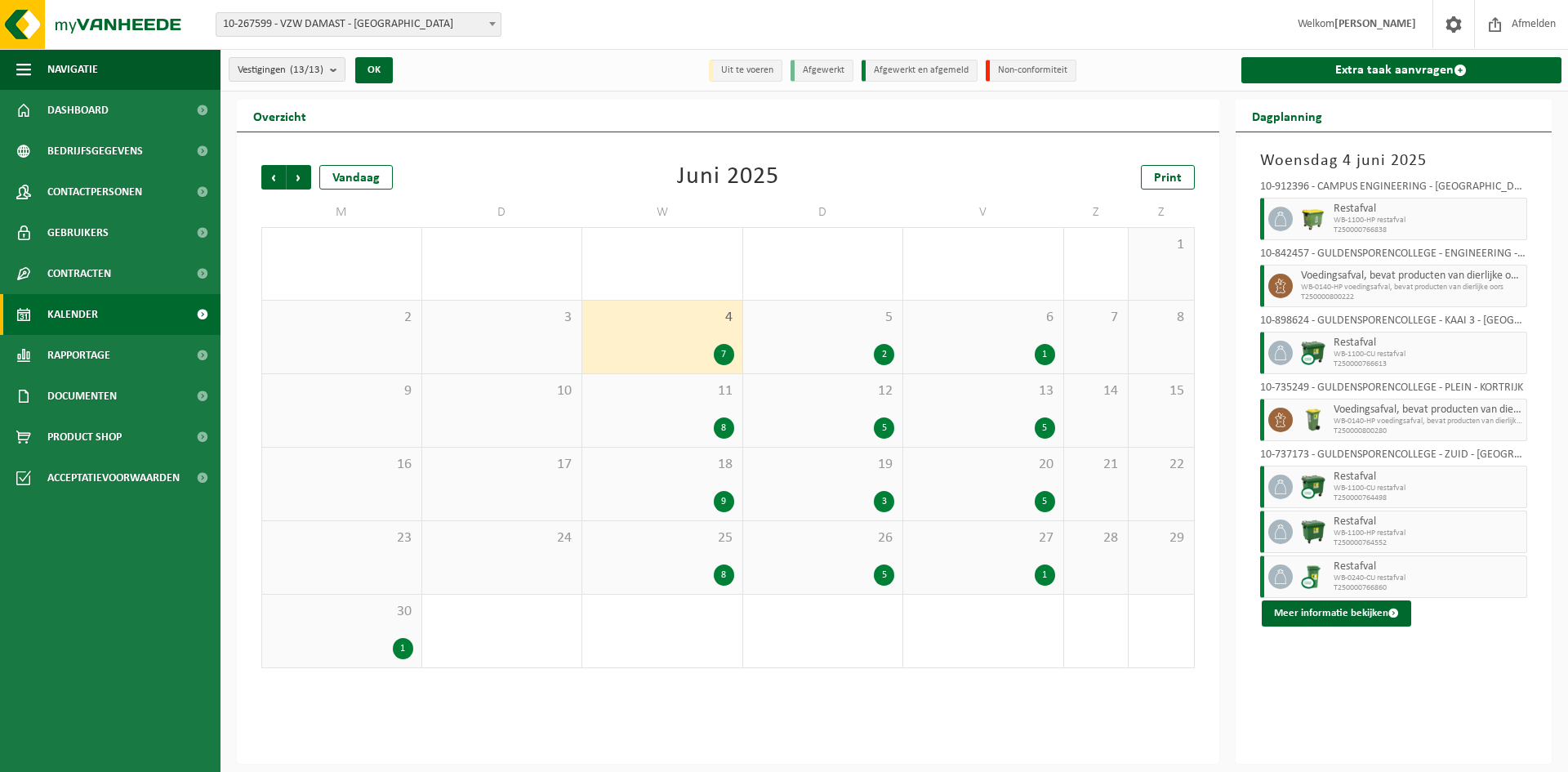
click at [1010, 332] on div "6 1" at bounding box center [983, 337] width 160 height 73
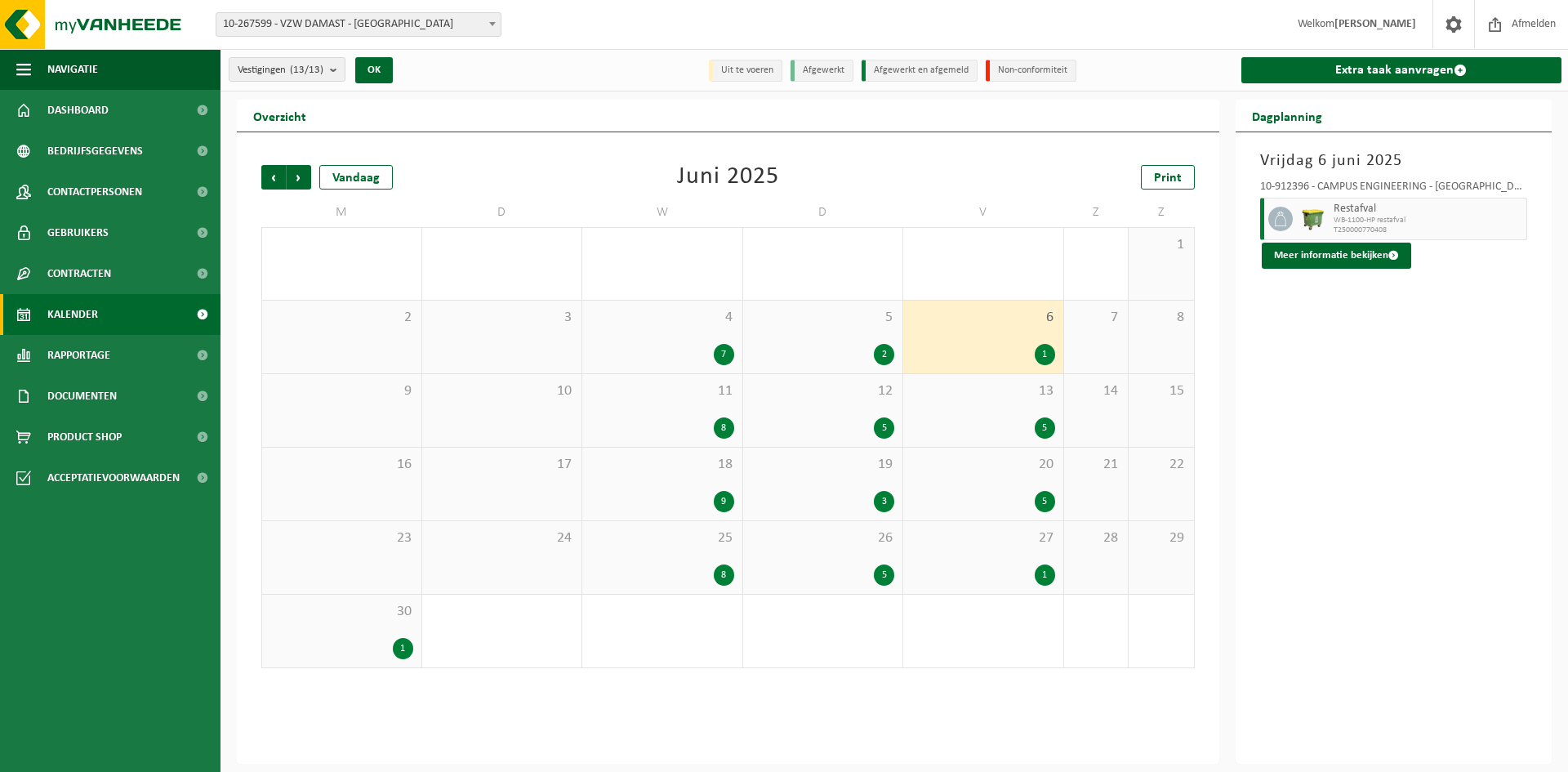
click at [621, 428] on div "8" at bounding box center [661, 428] width 143 height 21
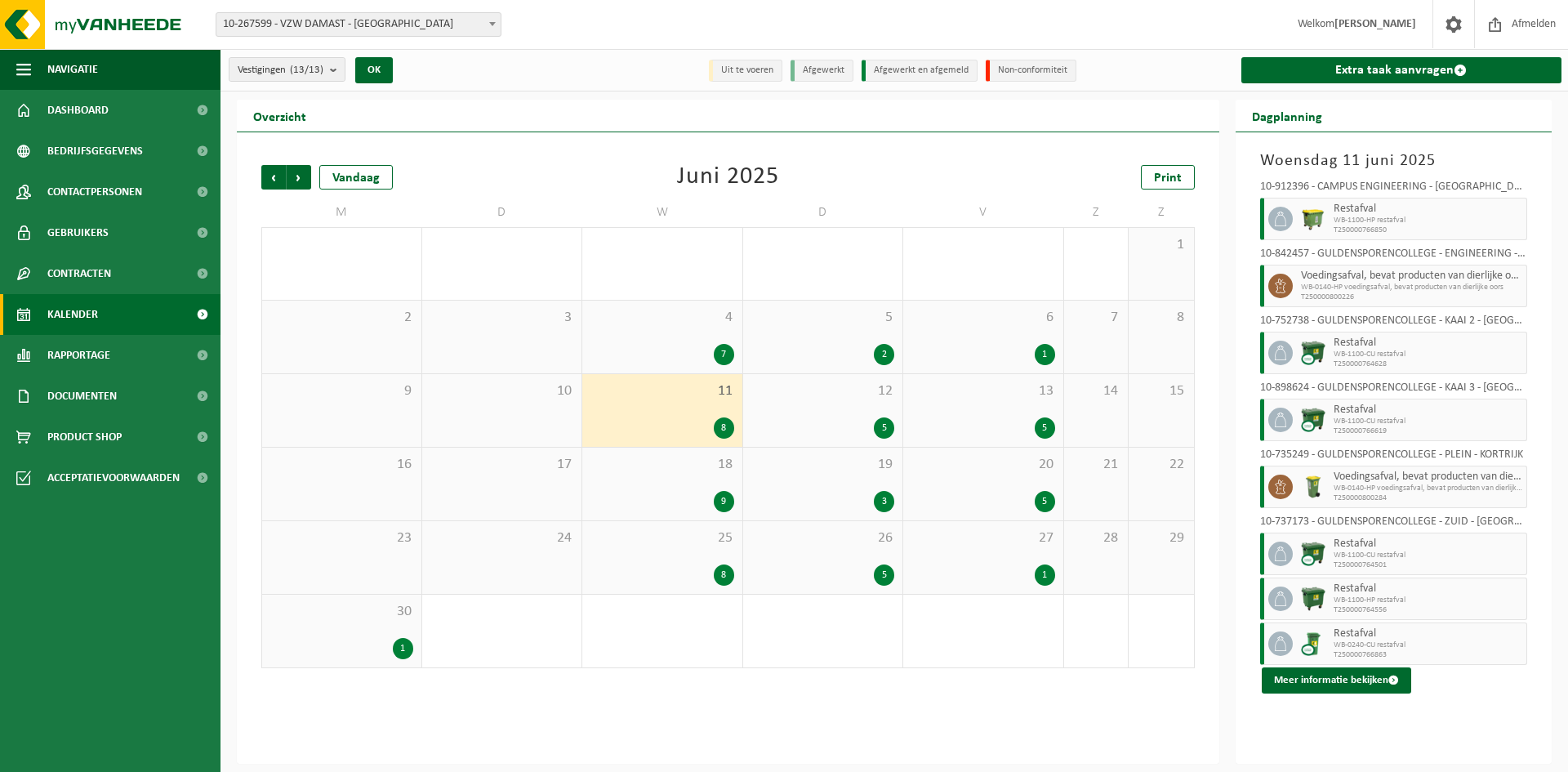
click at [992, 408] on div "13 5" at bounding box center [983, 411] width 160 height 73
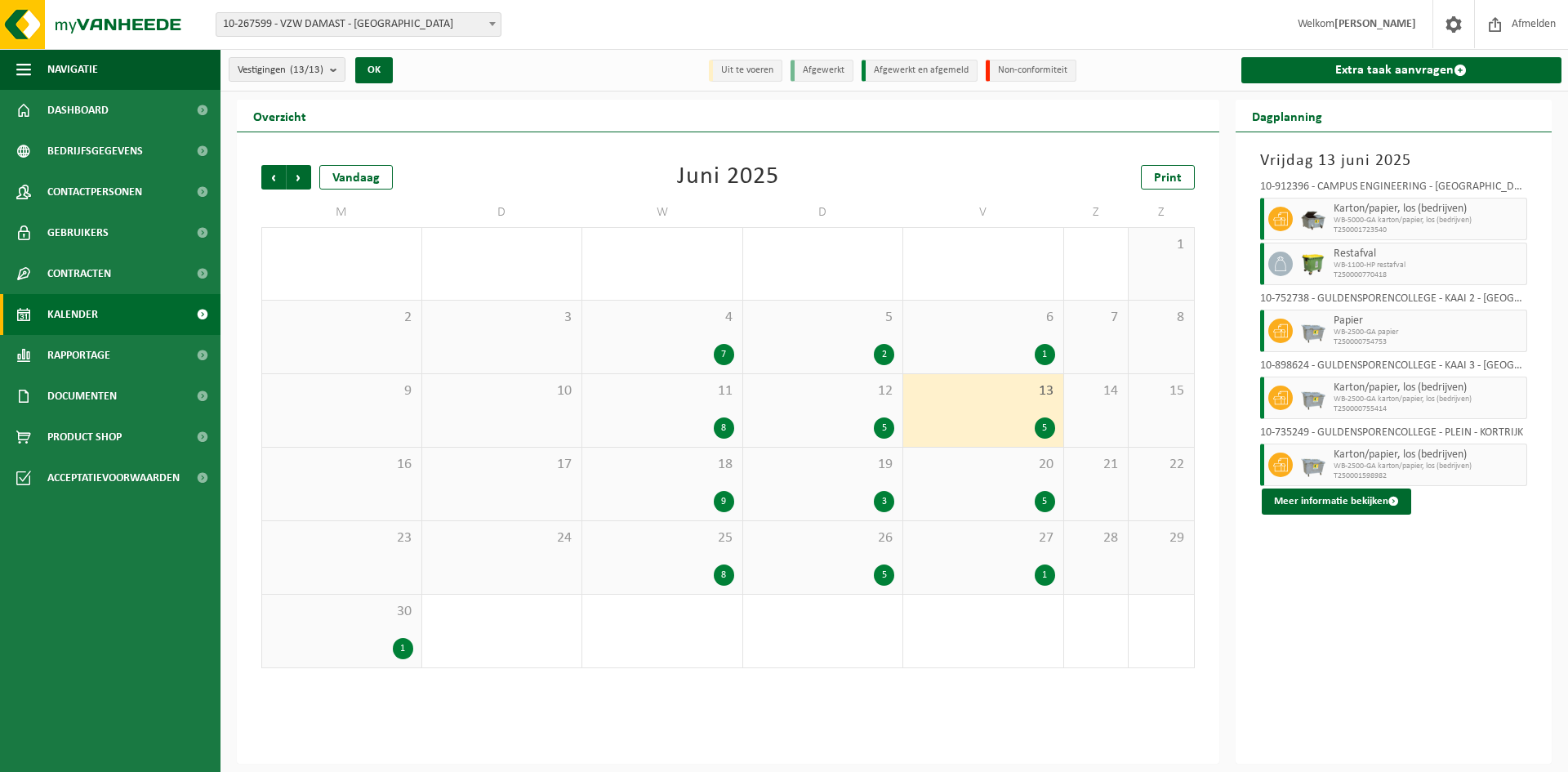
click at [696, 469] on span "18" at bounding box center [661, 464] width 143 height 18
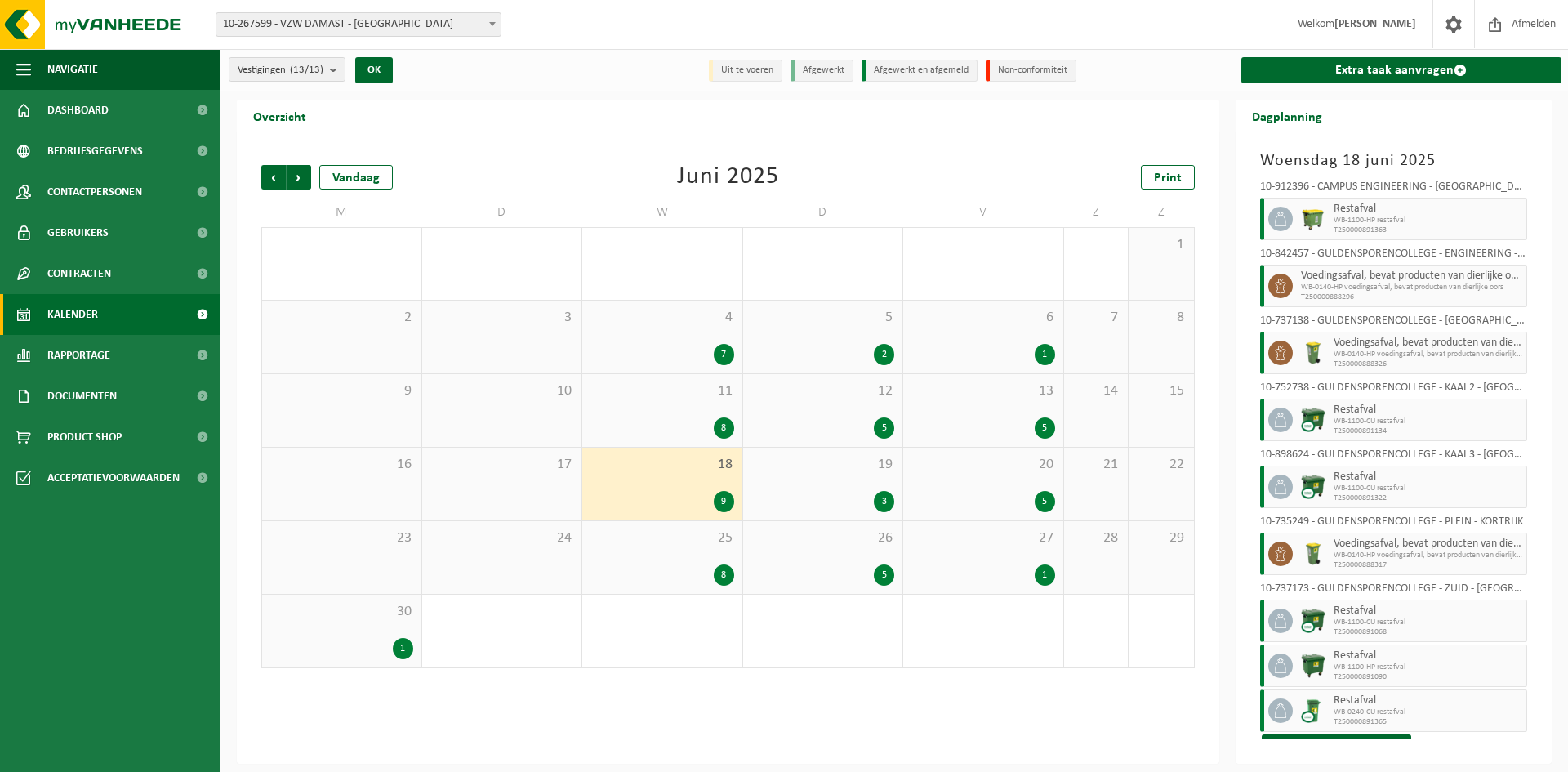
click at [973, 473] on div "20 5" at bounding box center [983, 484] width 160 height 73
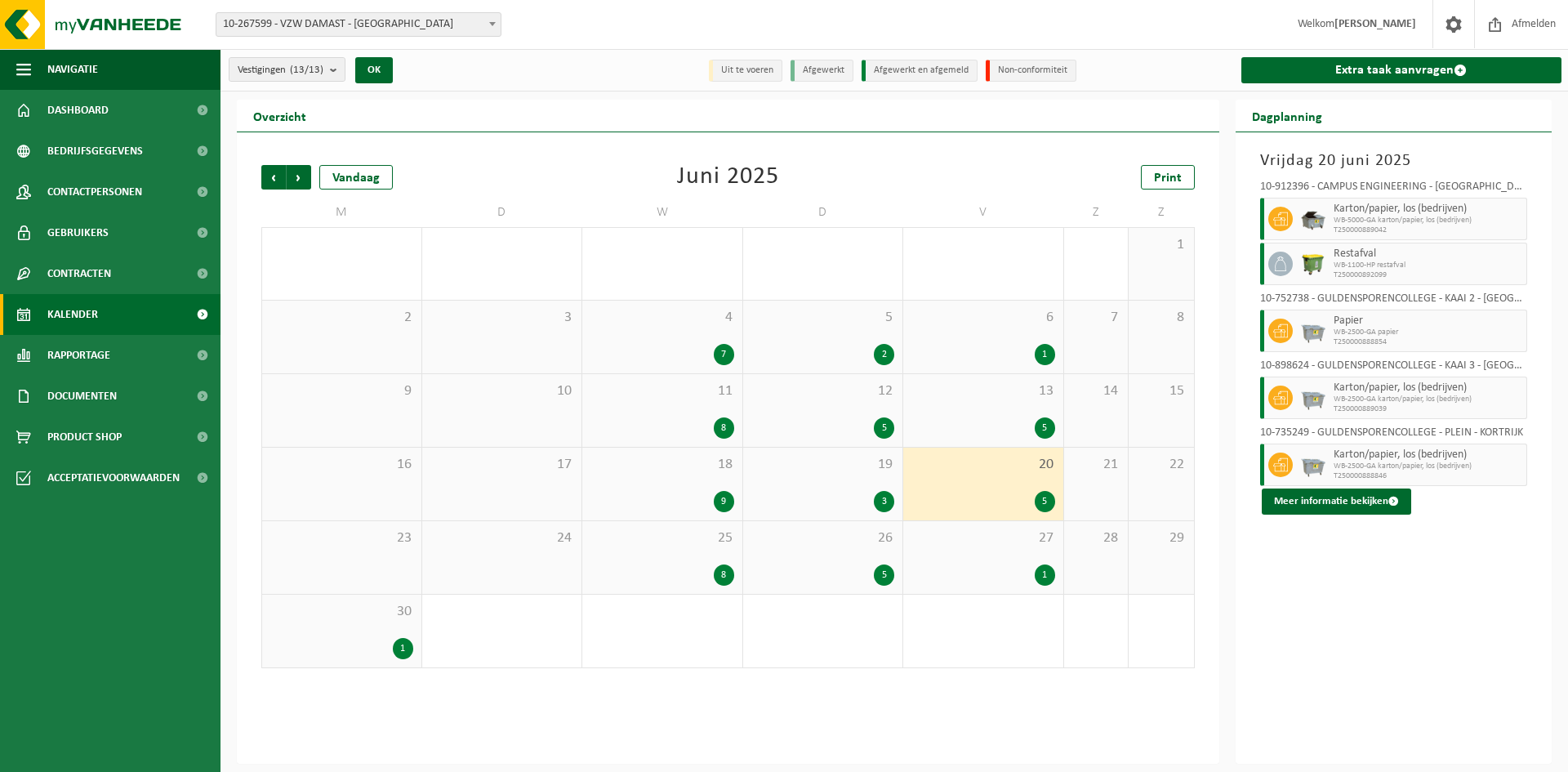
click at [703, 536] on span "25" at bounding box center [661, 538] width 143 height 18
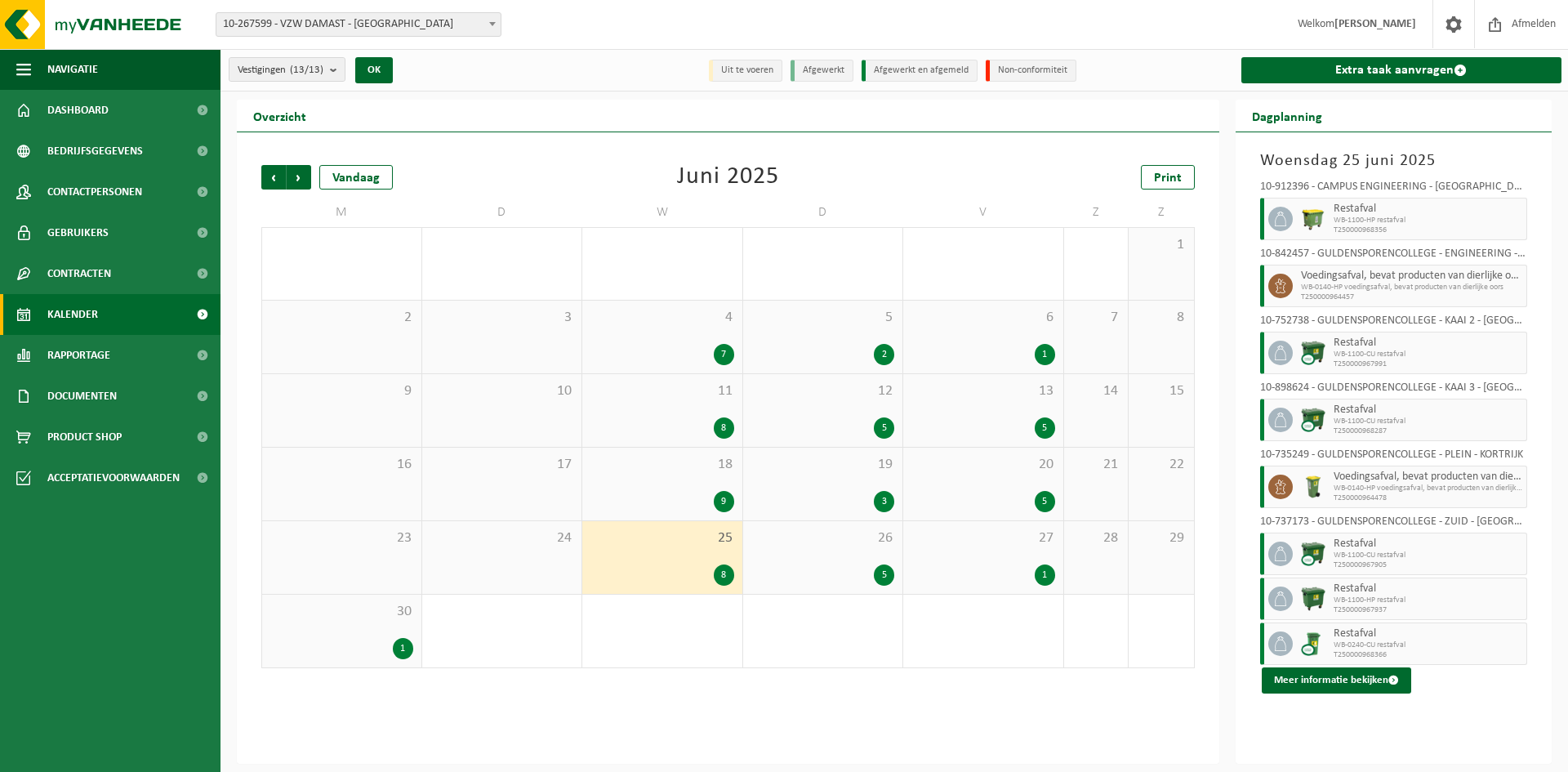
click at [966, 541] on span "27" at bounding box center [983, 538] width 143 height 18
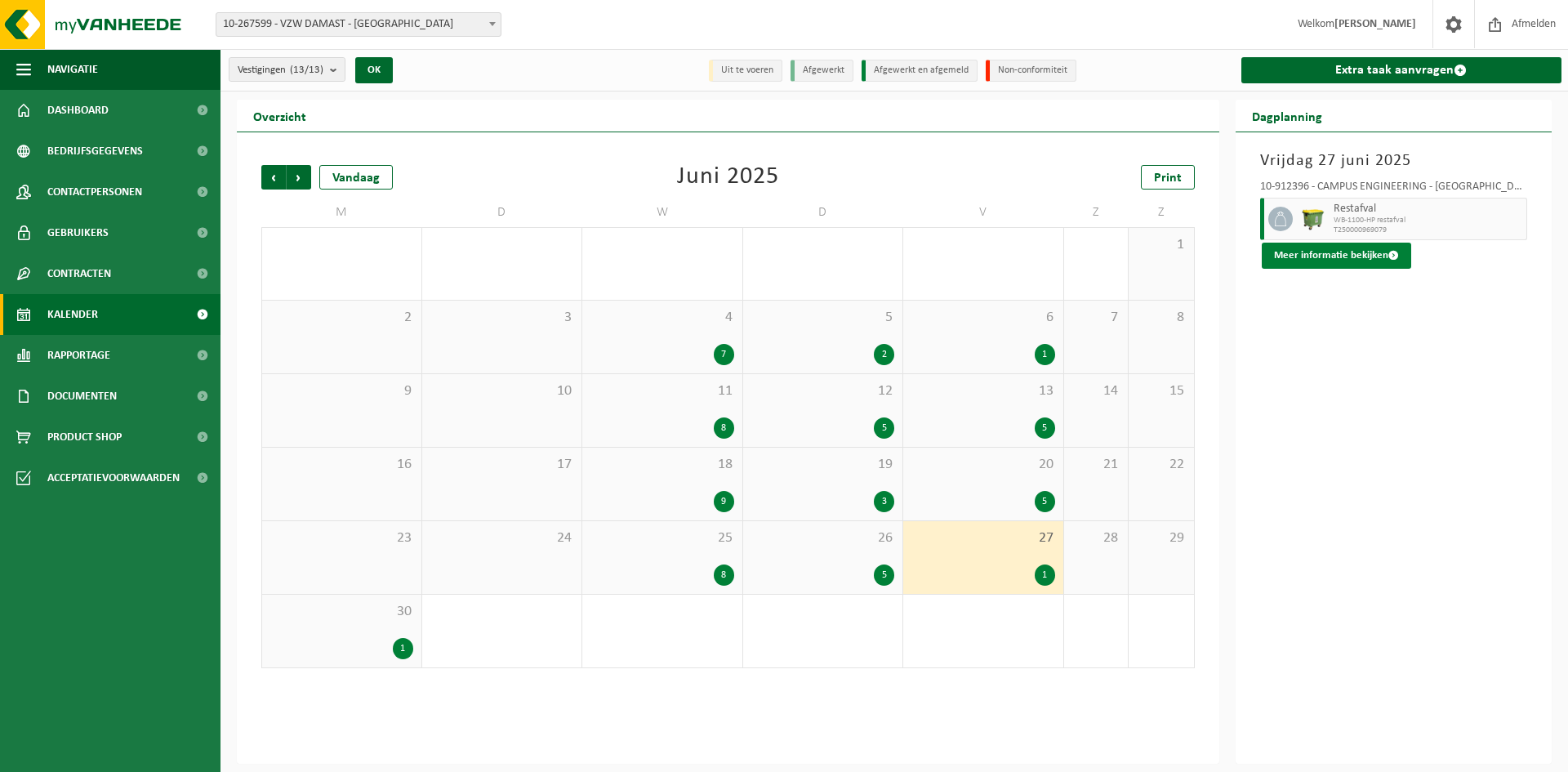
click at [1339, 245] on button "Meer informatie bekijken" at bounding box center [1336, 255] width 149 height 26
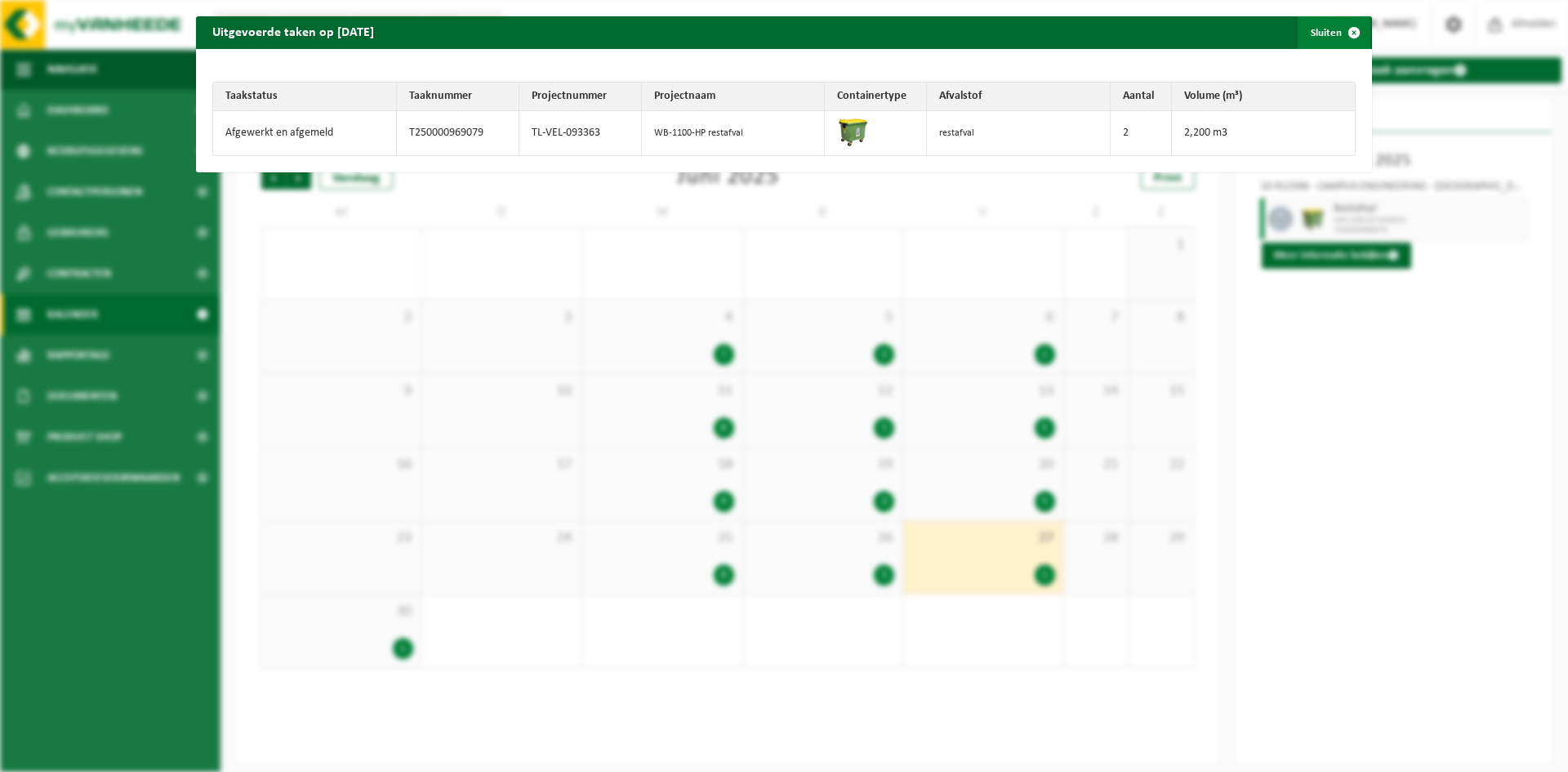
click at [1346, 30] on span "button" at bounding box center [1354, 33] width 33 height 33
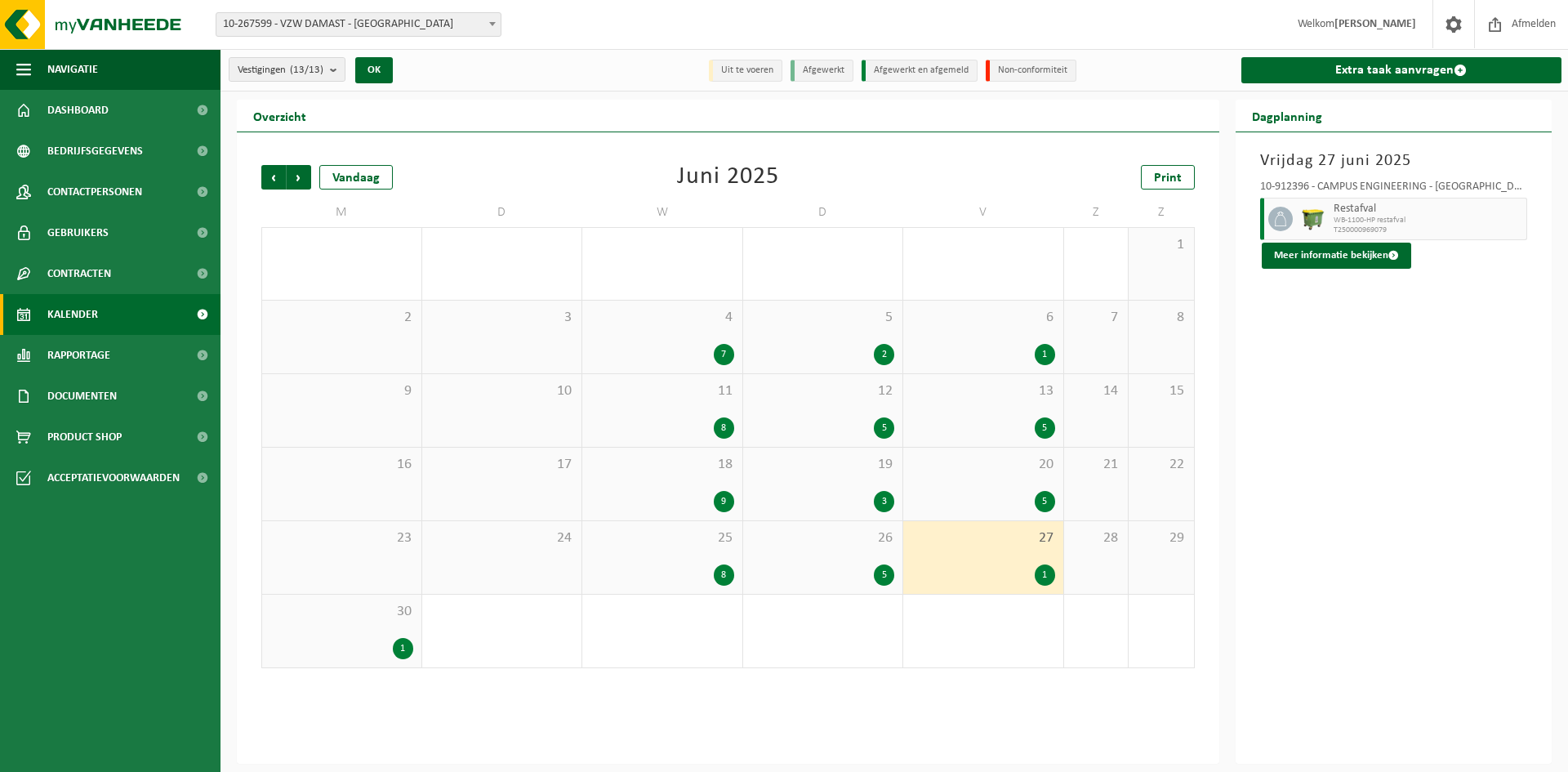
click at [666, 340] on div "4 7" at bounding box center [662, 337] width 160 height 73
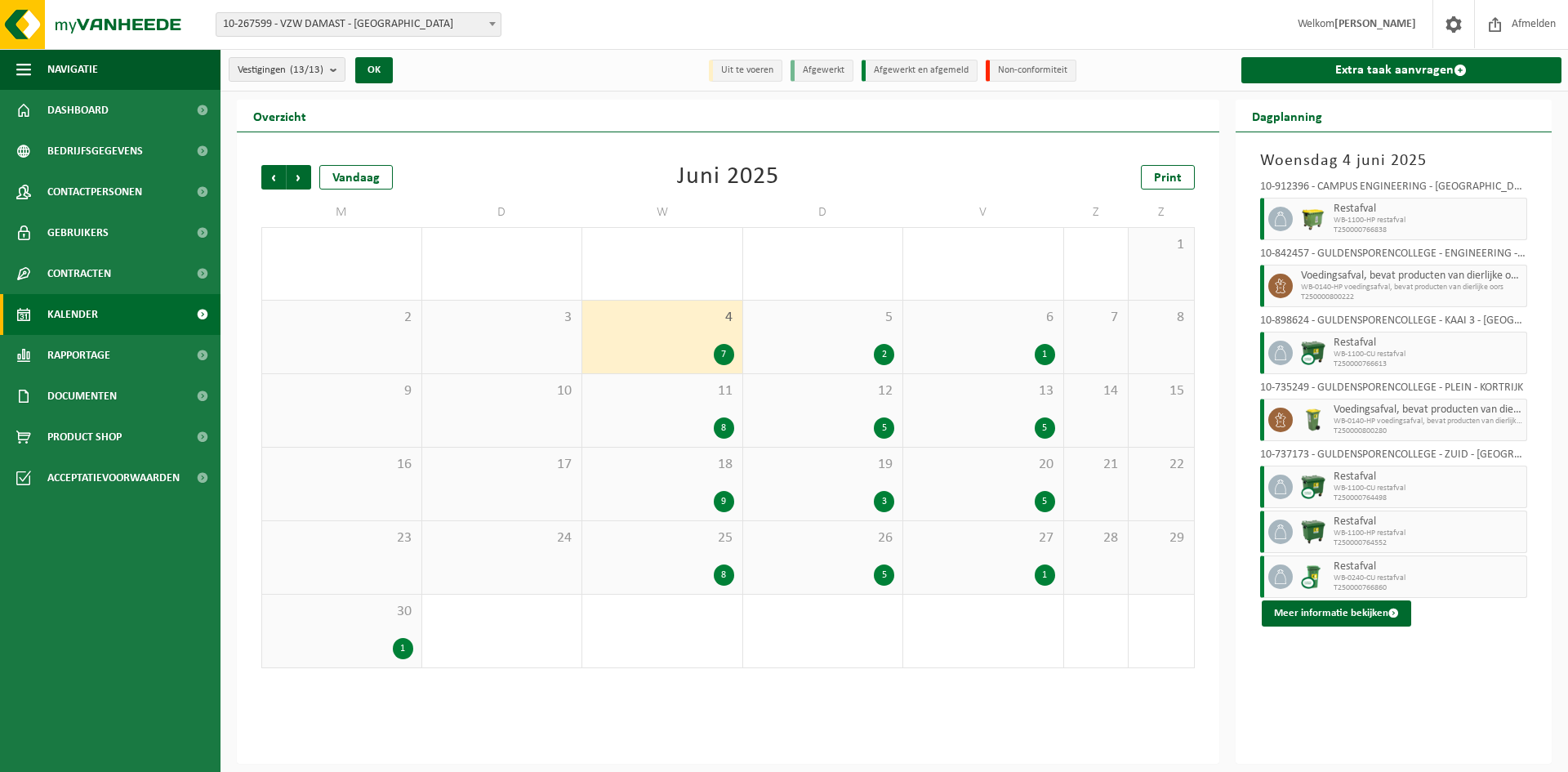
click at [662, 403] on div "11 8" at bounding box center [662, 411] width 160 height 73
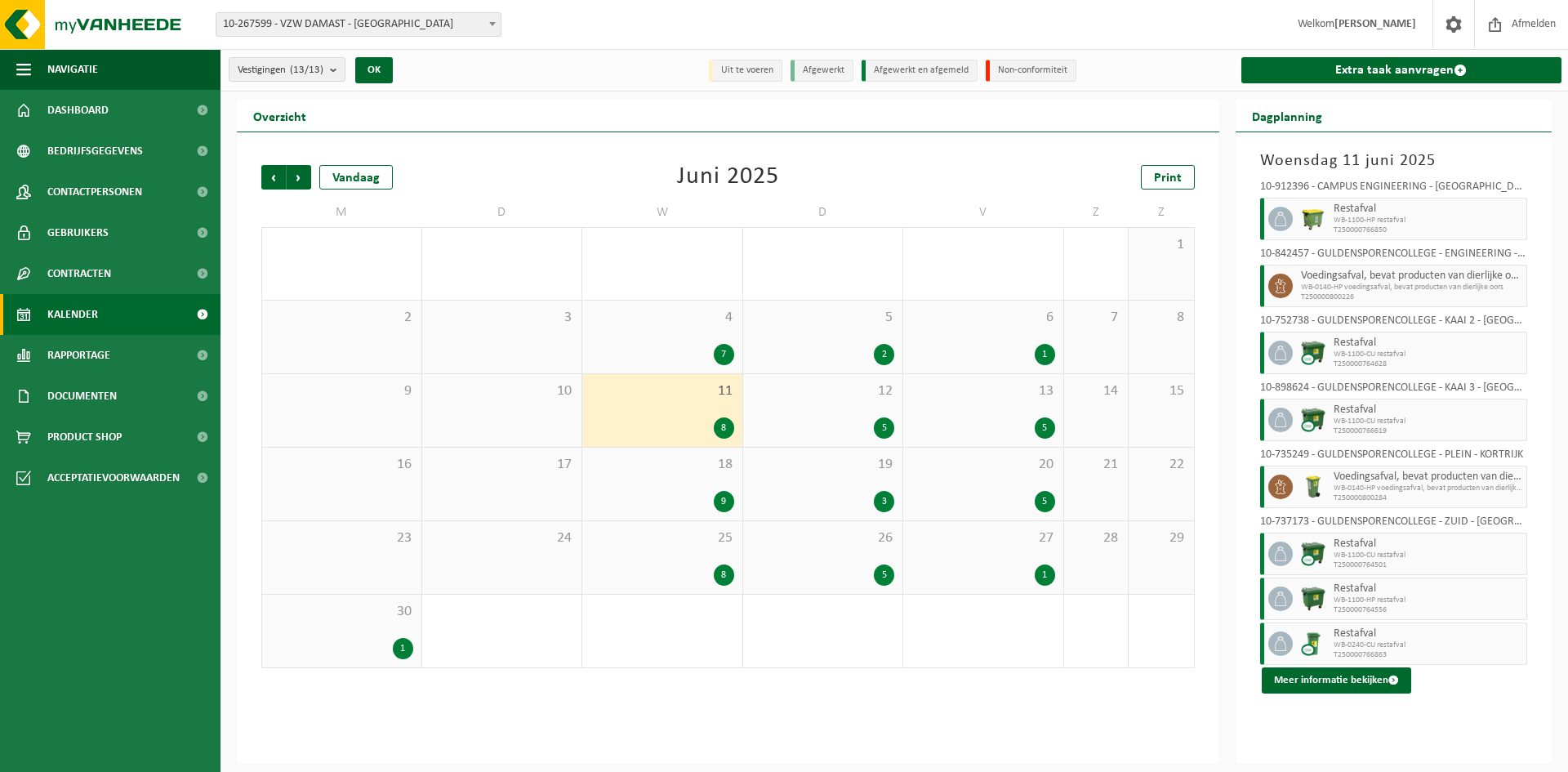
click at [650, 475] on div "18 9" at bounding box center [662, 484] width 160 height 73
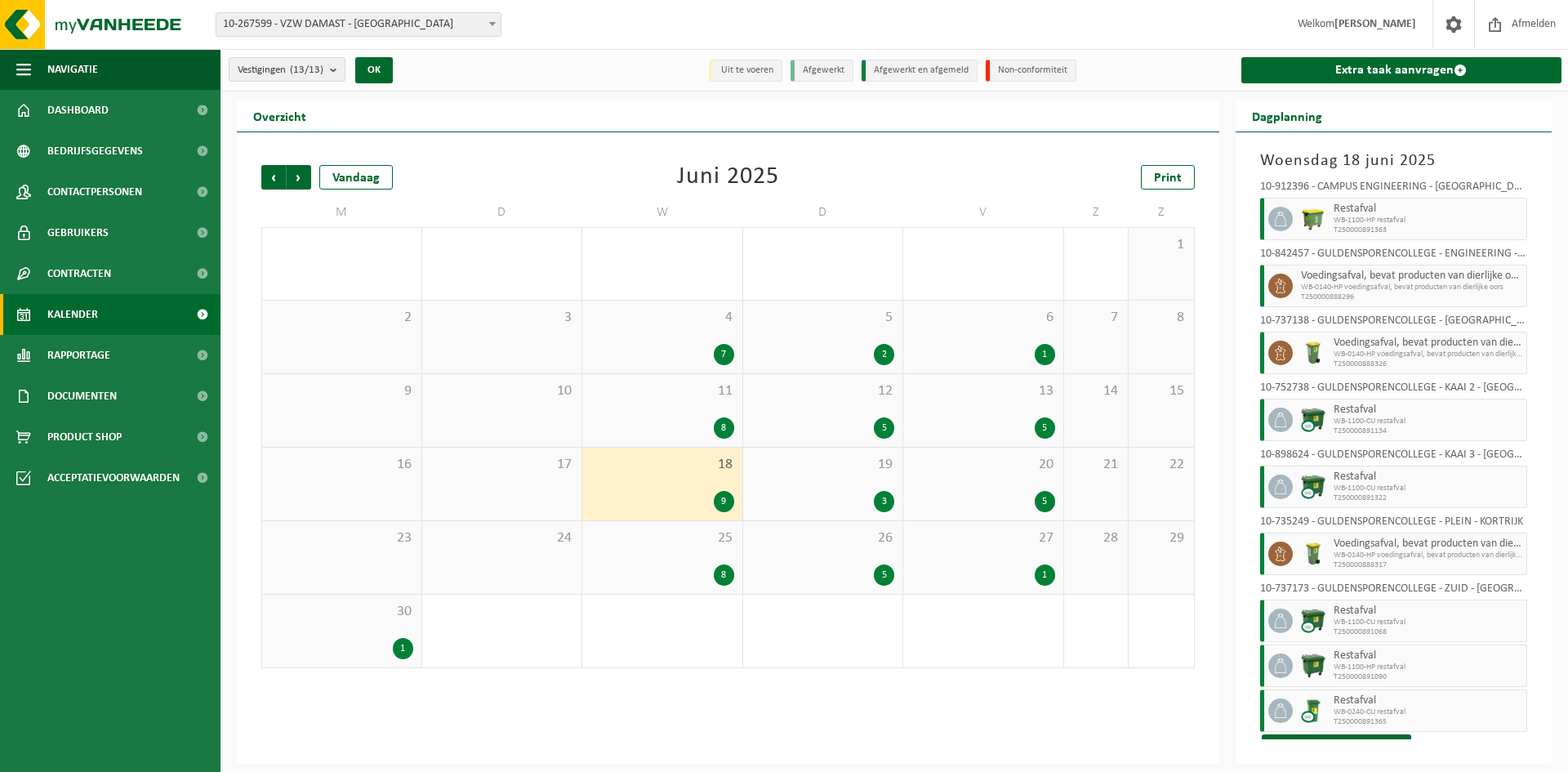
click at [646, 554] on div "25 8" at bounding box center [662, 557] width 160 height 73
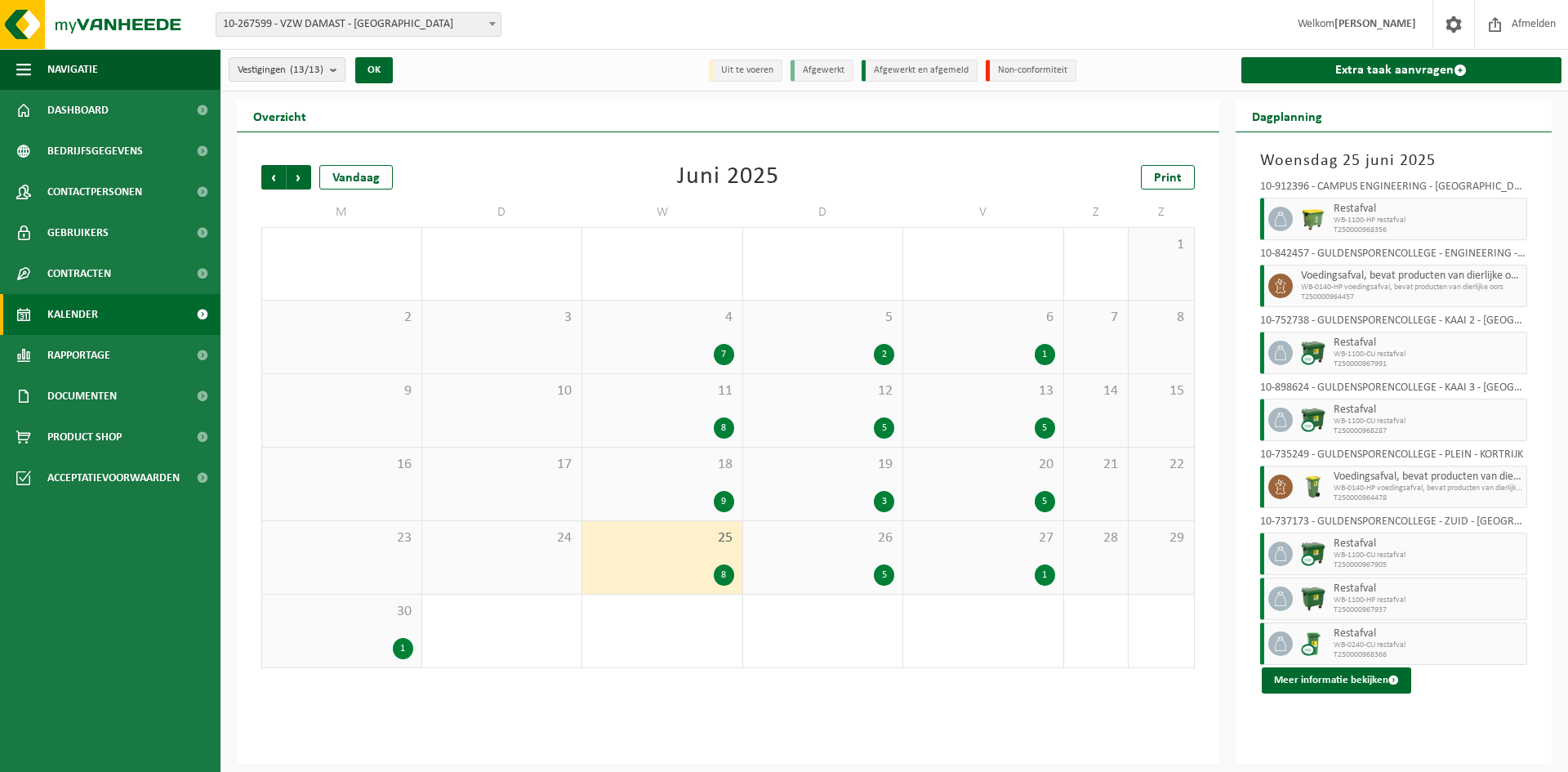
click at [820, 338] on div "5 2" at bounding box center [823, 337] width 160 height 73
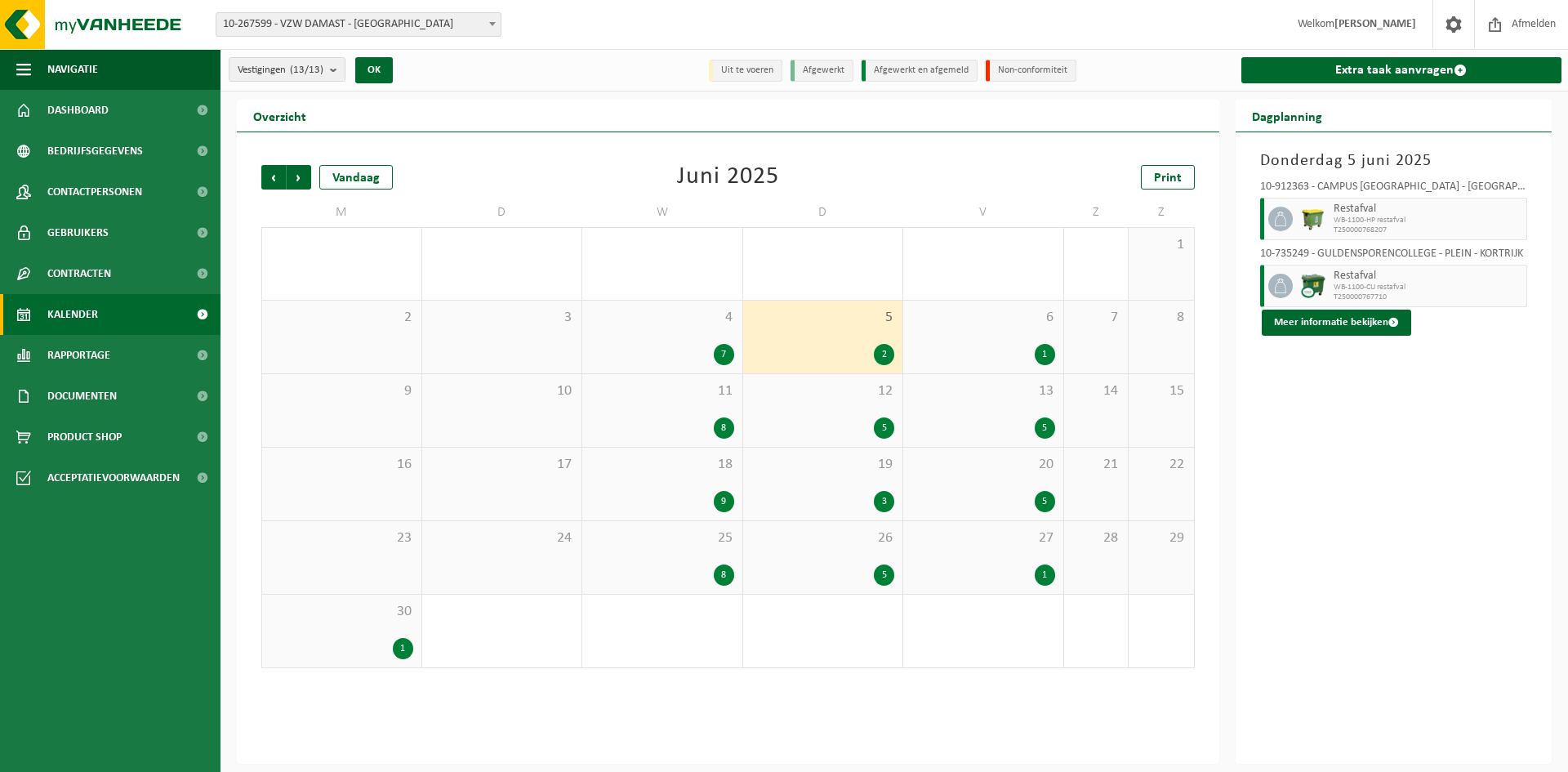
click at [787, 485] on div "19 3" at bounding box center [823, 484] width 160 height 73
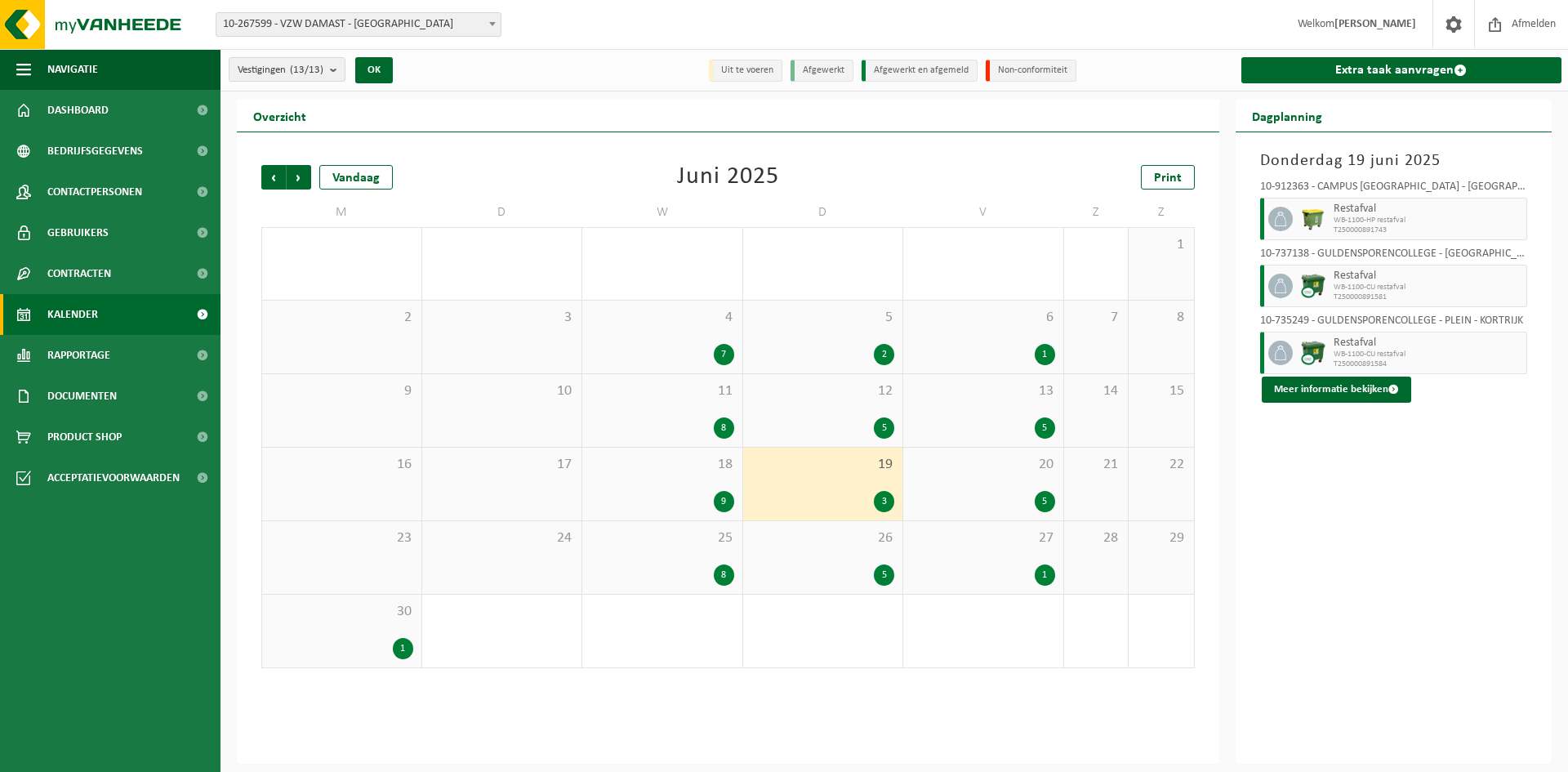
click at [768, 480] on div "19 3" at bounding box center [823, 484] width 160 height 73
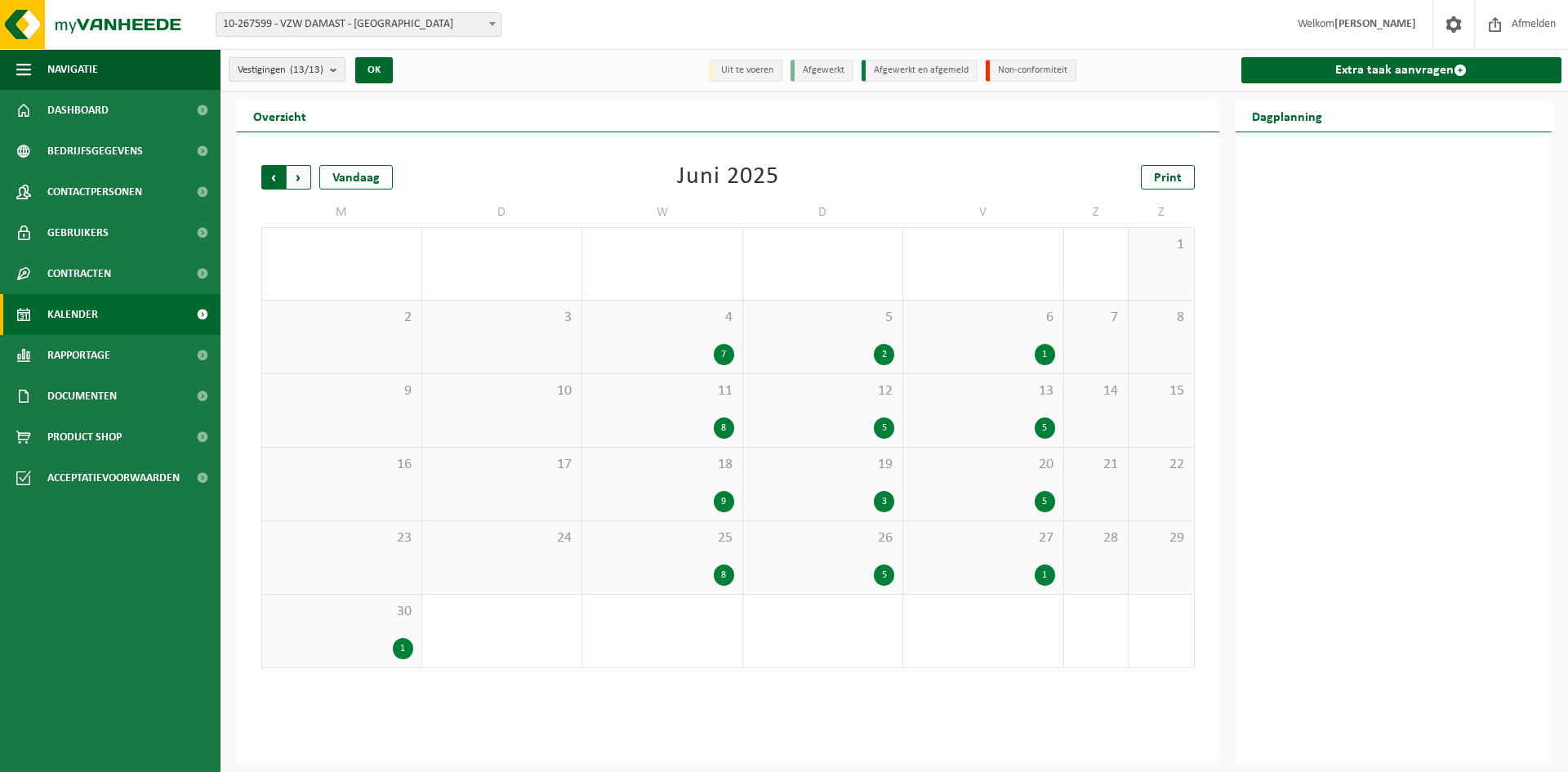
click at [303, 181] on span "Volgende" at bounding box center [298, 176] width 24 height 24
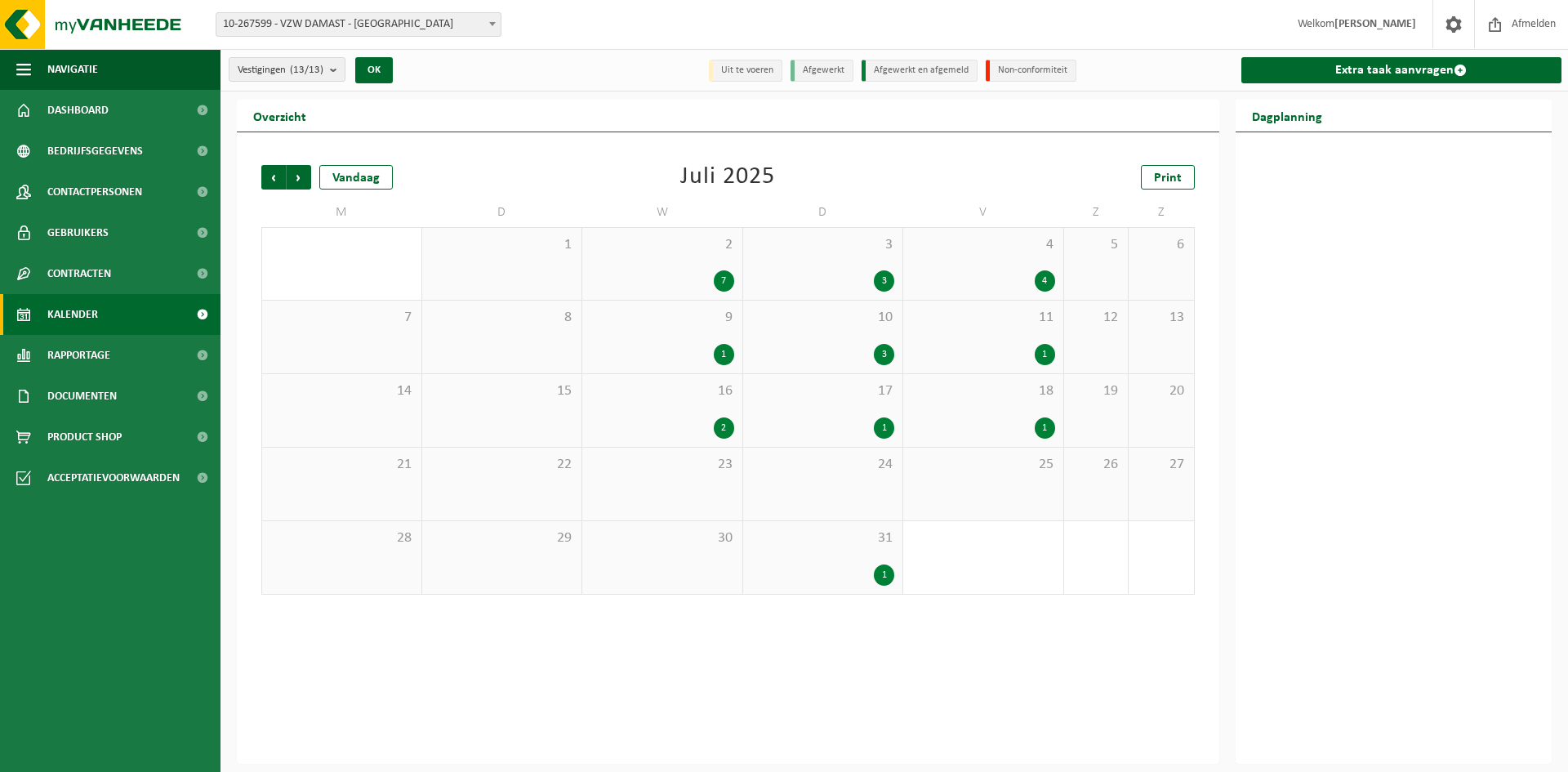
click at [970, 256] on div "4 4" at bounding box center [983, 264] width 160 height 72
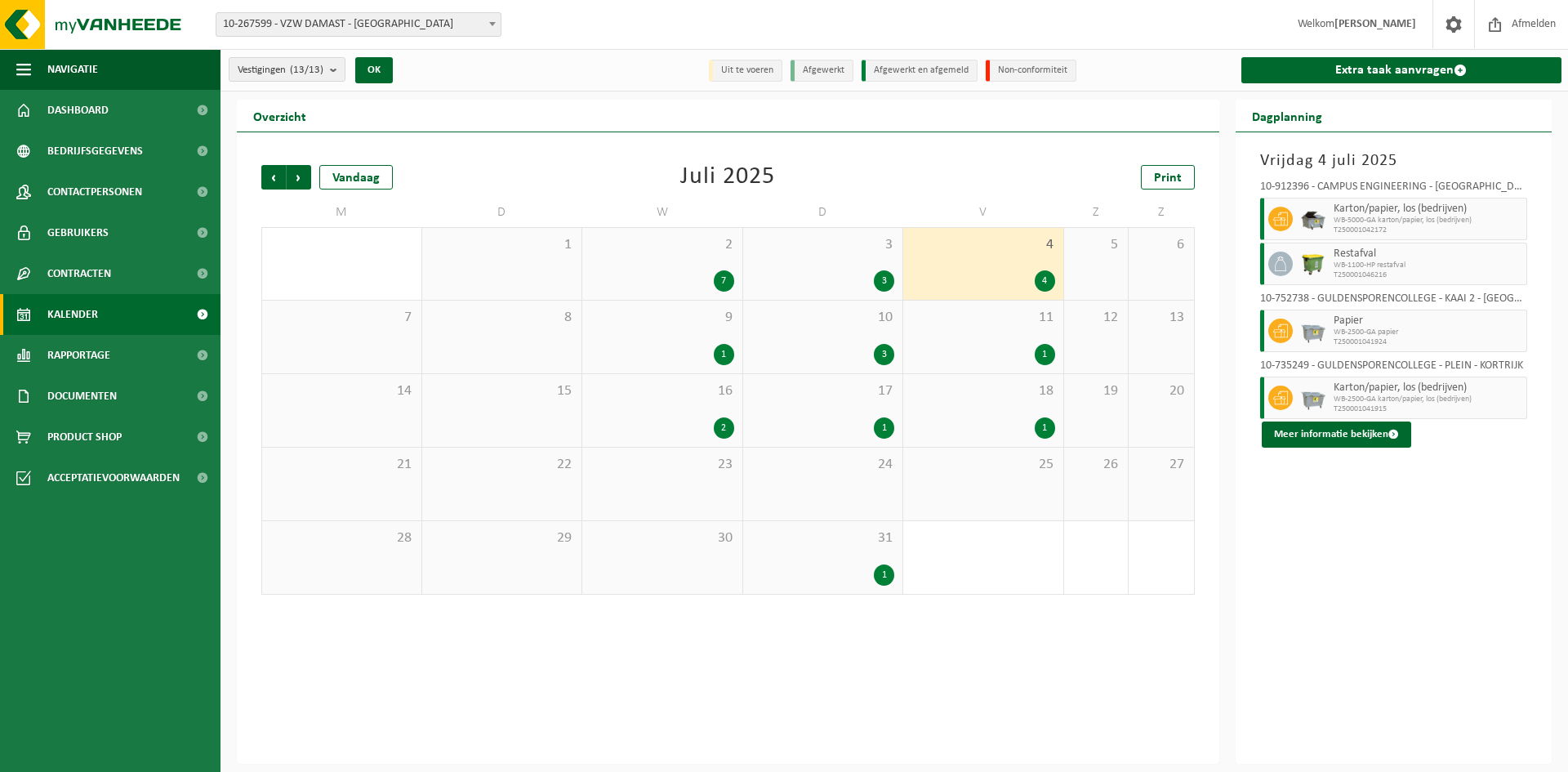
click at [839, 331] on div "10 3" at bounding box center [823, 337] width 160 height 73
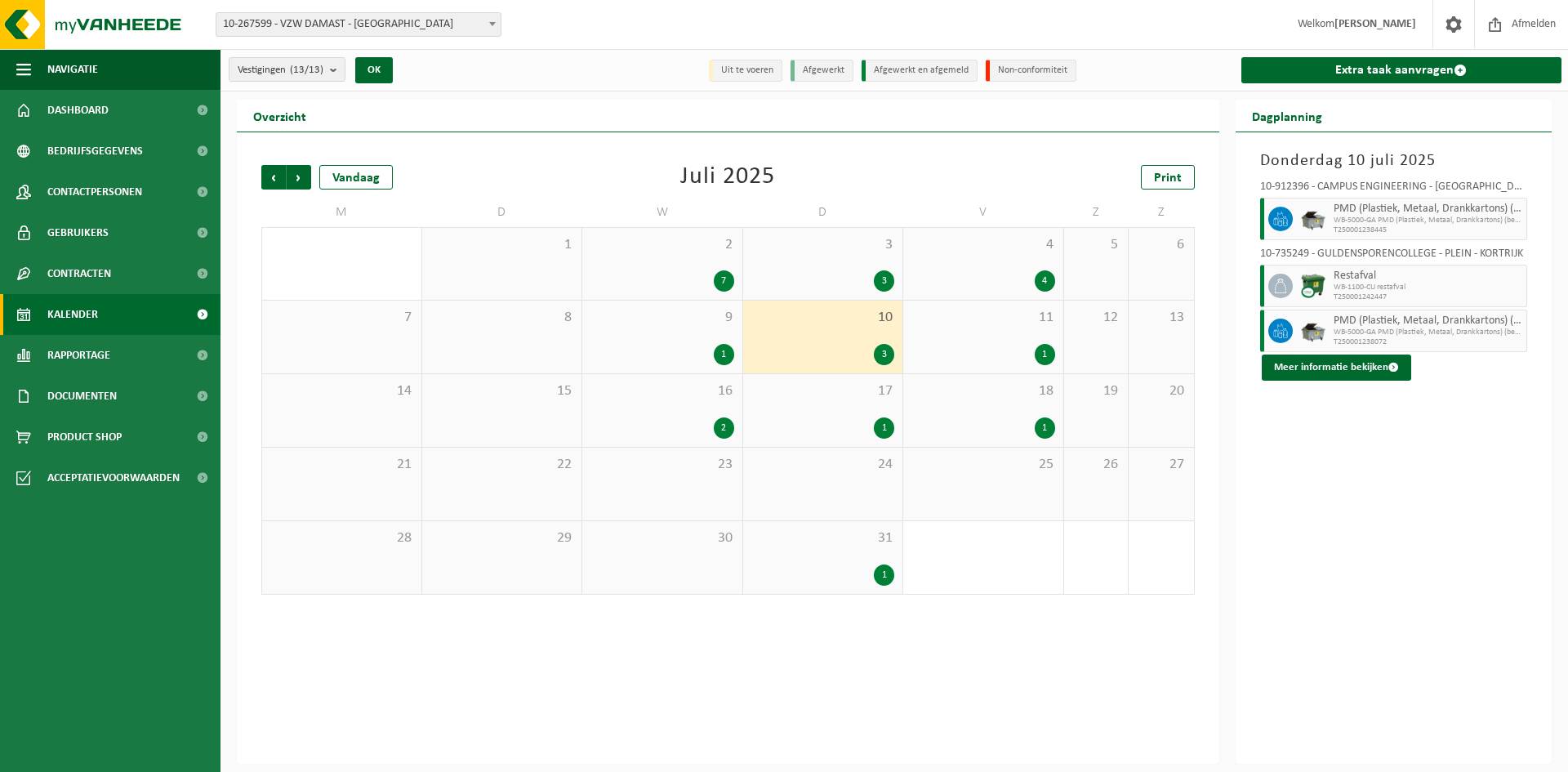
click at [1007, 280] on div "4" at bounding box center [983, 281] width 143 height 21
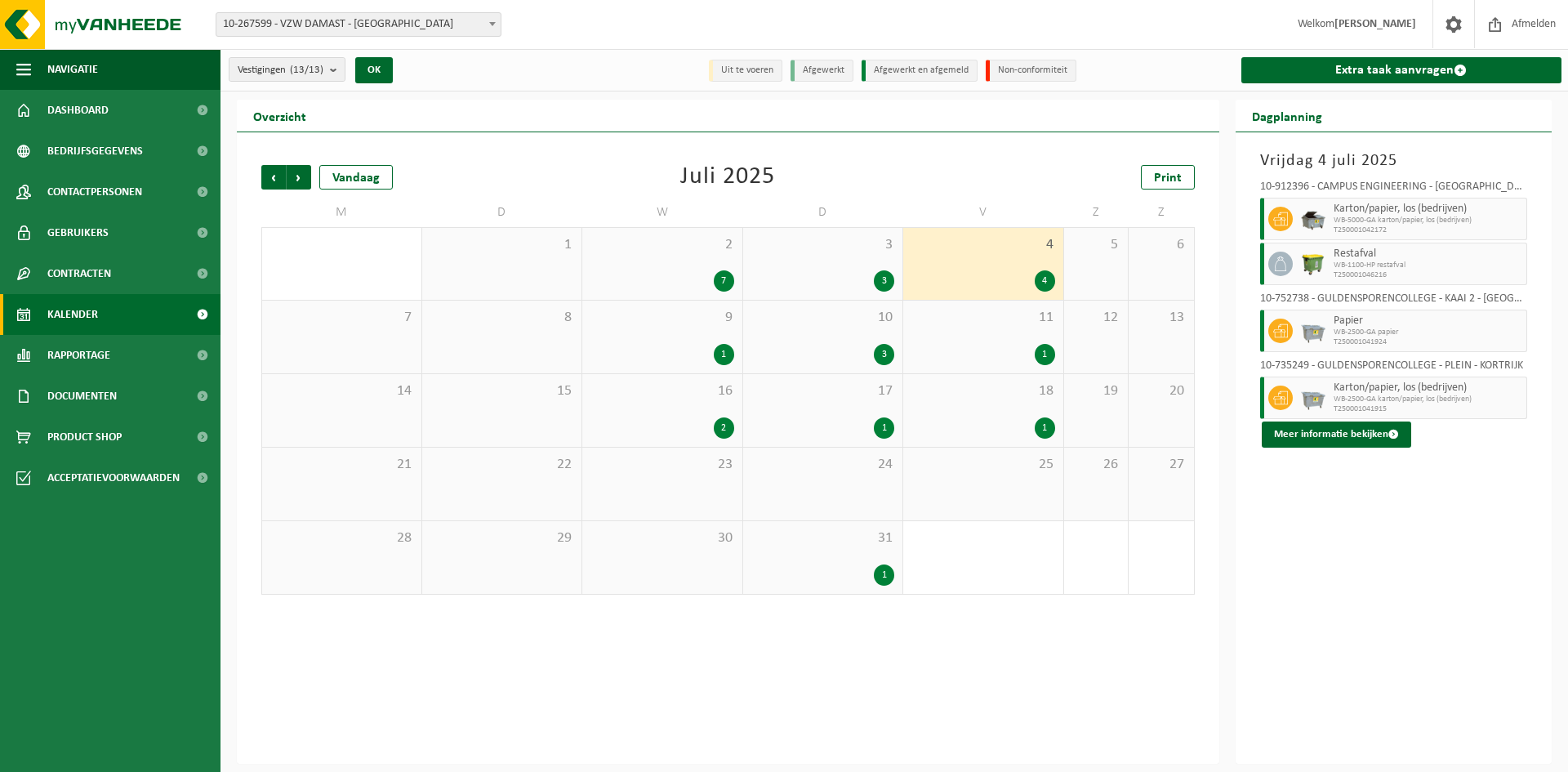
click at [973, 418] on div "1" at bounding box center [983, 428] width 143 height 21
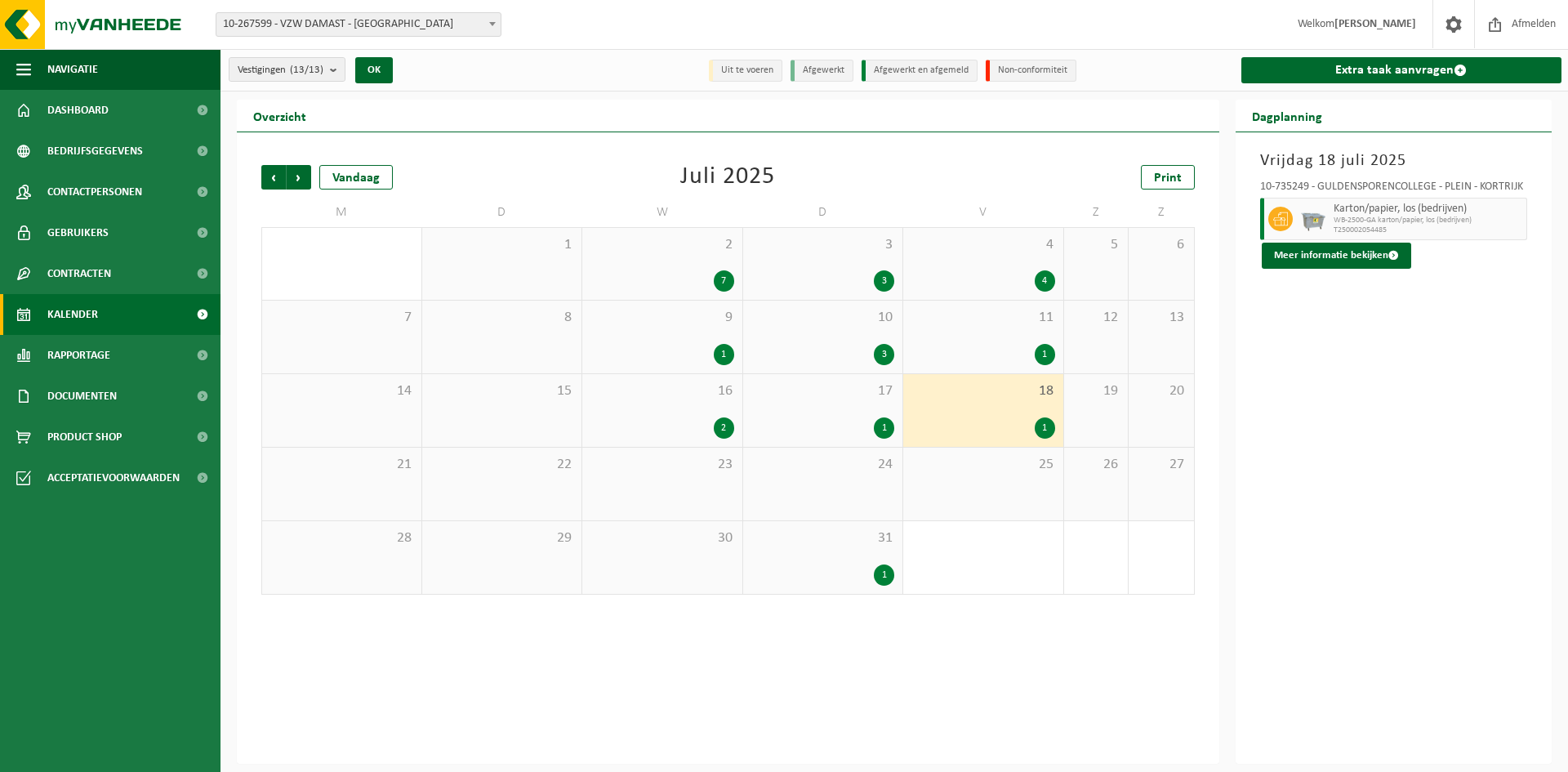
click at [705, 262] on div "2 7" at bounding box center [662, 264] width 160 height 72
